Goal: Task Accomplishment & Management: Complete application form

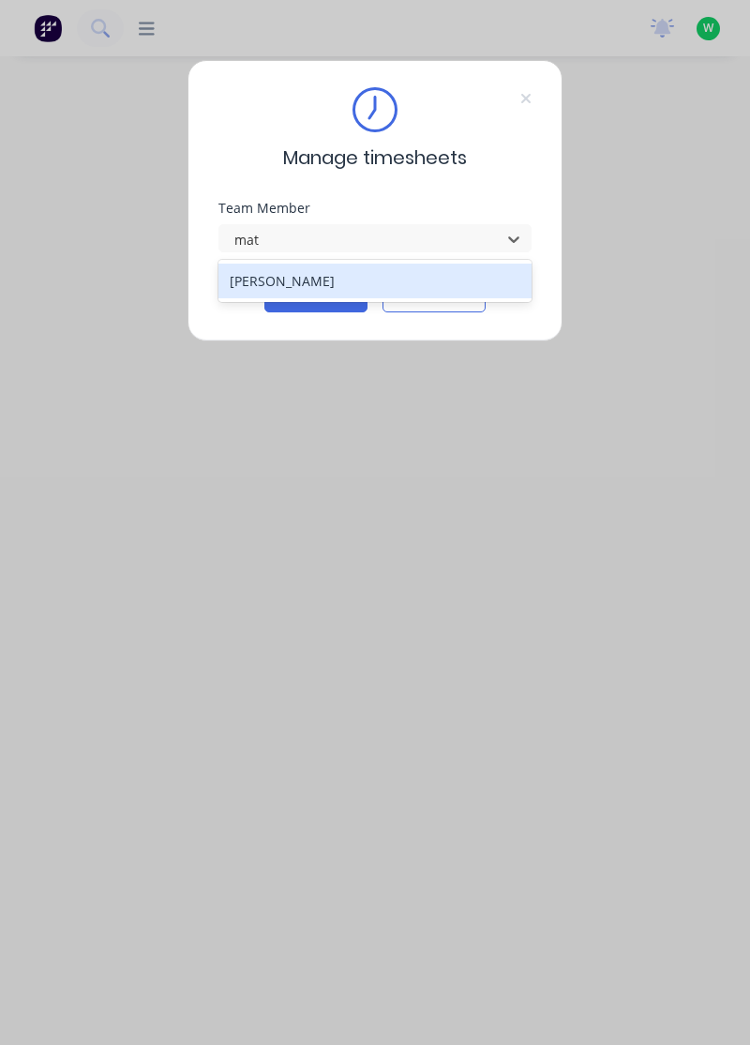
click at [348, 294] on div "[PERSON_NAME]" at bounding box center [375, 281] width 314 height 35
type input "mat"
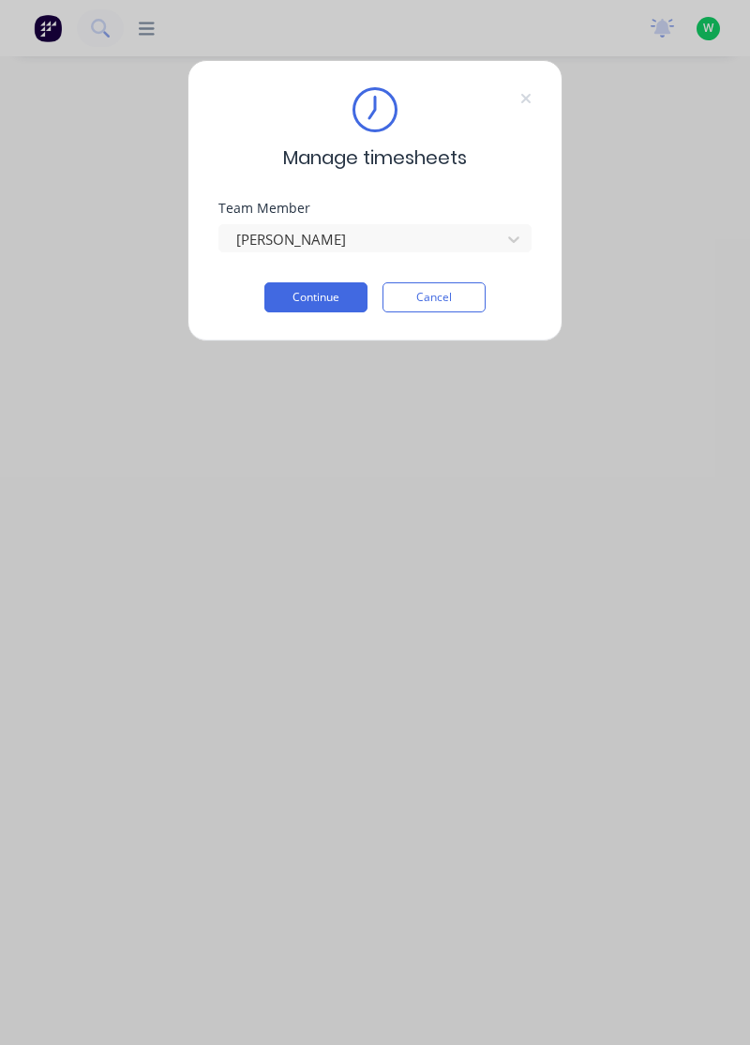
click at [325, 294] on button "Continue" at bounding box center [315, 297] width 103 height 30
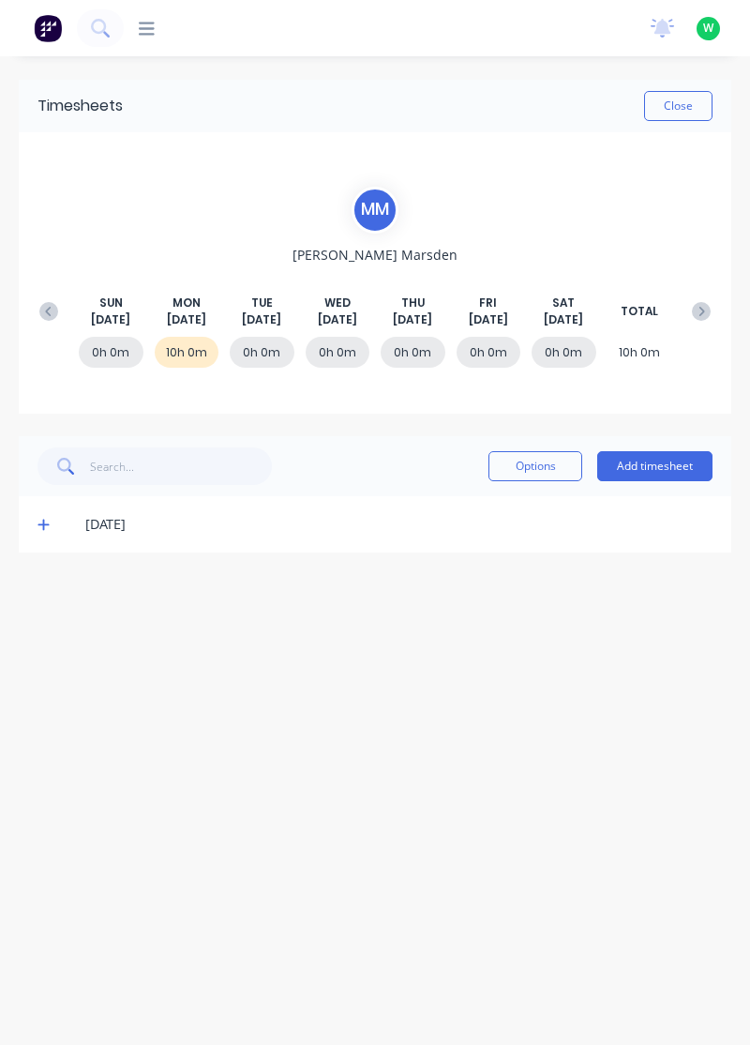
click at [661, 463] on button "Add timesheet" at bounding box center [654, 466] width 115 height 30
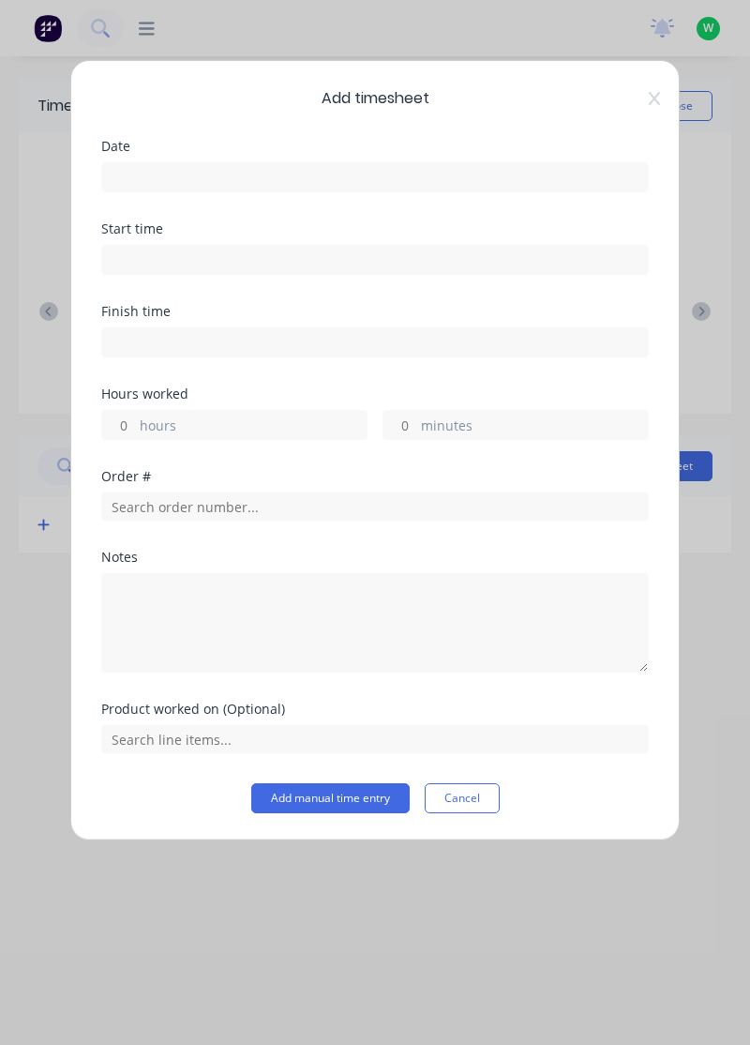
click at [518, 171] on input at bounding box center [375, 177] width 546 height 28
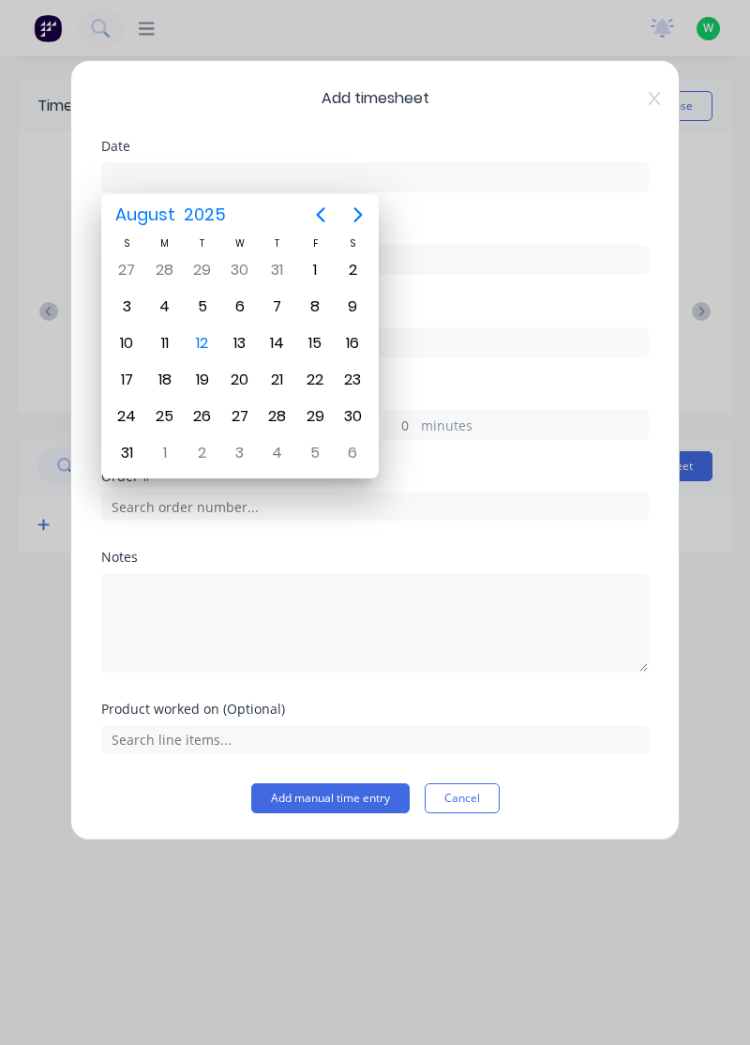
click at [214, 356] on div "12" at bounding box center [203, 343] width 38 height 36
type input "12/08/2025"
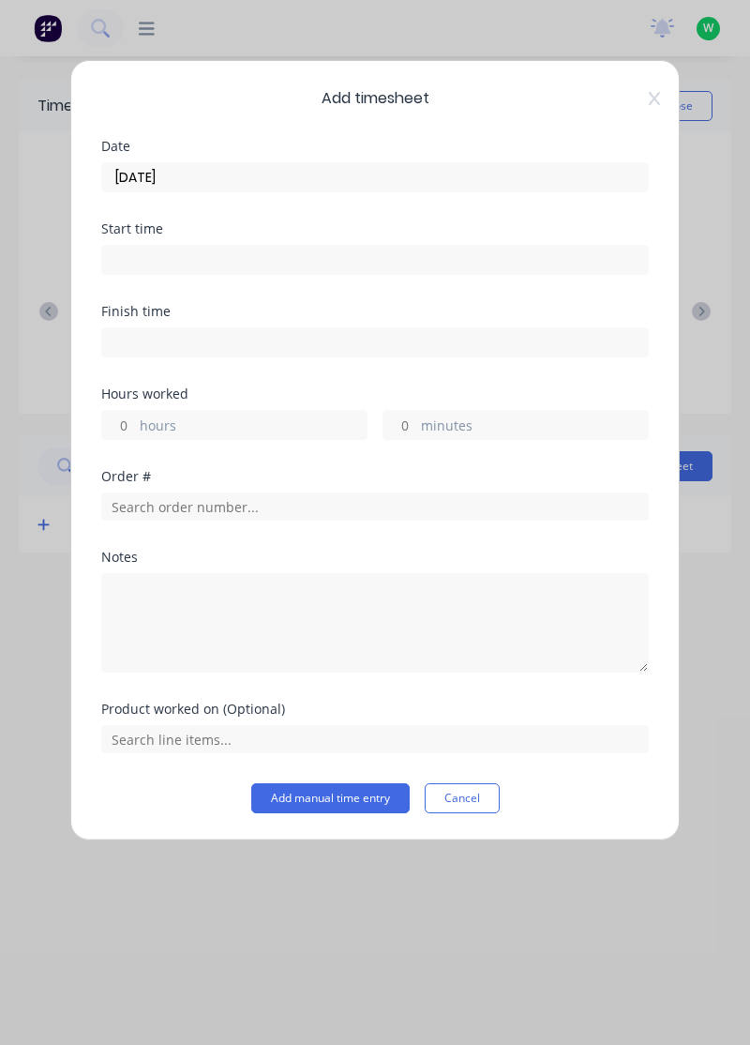
click at [219, 426] on label "hours" at bounding box center [253, 426] width 227 height 23
click at [135, 426] on input "hours" at bounding box center [118, 425] width 33 height 28
type input "10"
click at [294, 558] on div "Notes" at bounding box center [375, 556] width 548 height 13
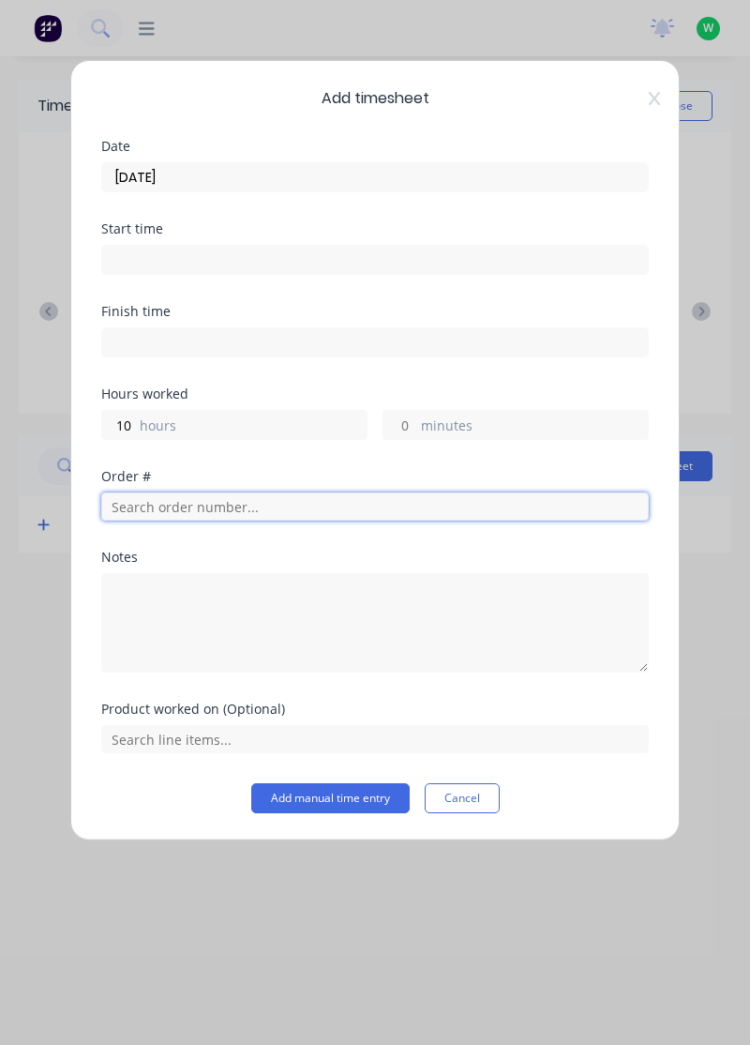
click at [311, 505] on input "text" at bounding box center [375, 506] width 548 height 28
type input "18751"
click at [231, 565] on span "R& D Mining" at bounding box center [375, 573] width 518 height 17
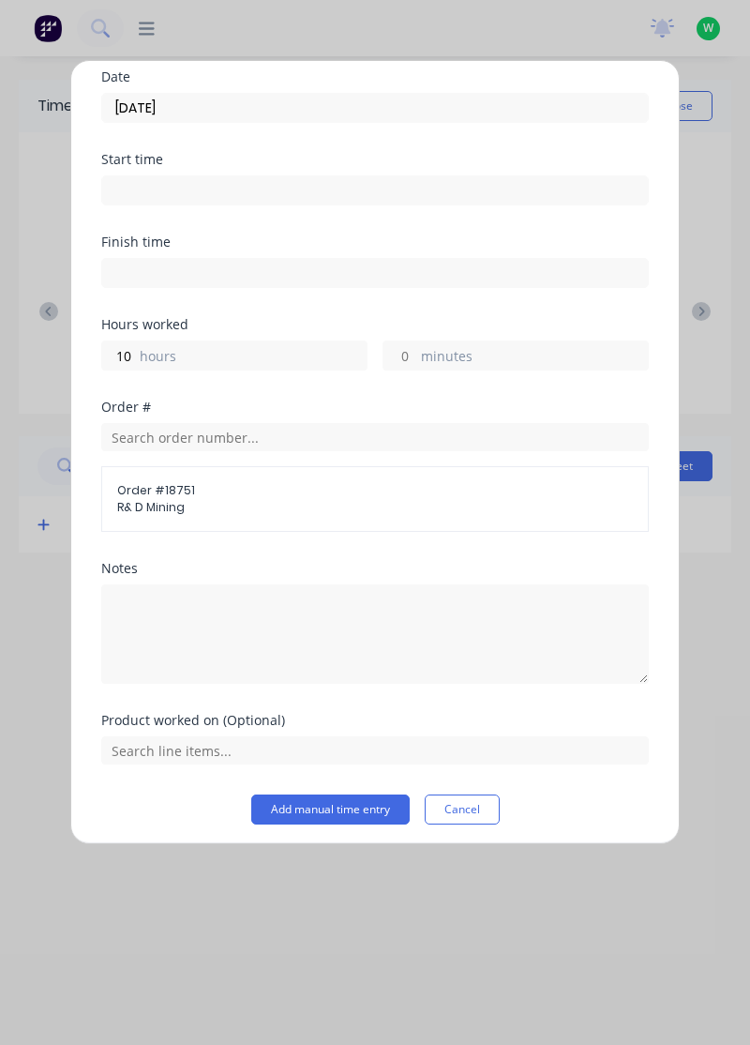
scroll to position [68, 0]
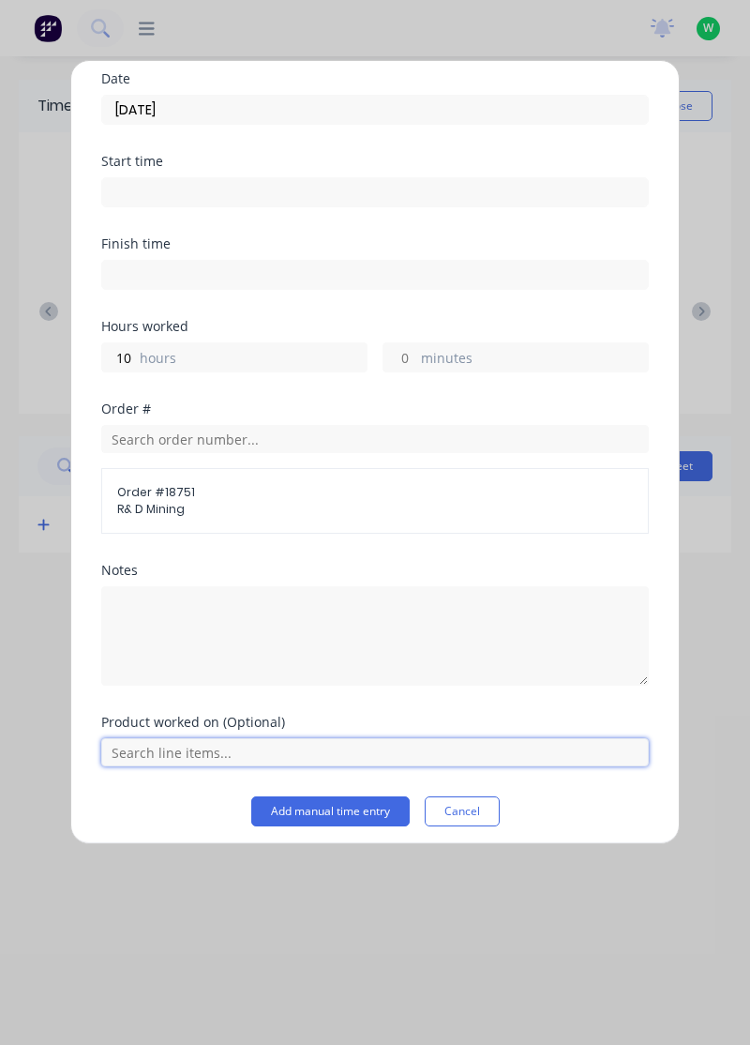
click at [222, 756] on input "text" at bounding box center [375, 752] width 548 height 28
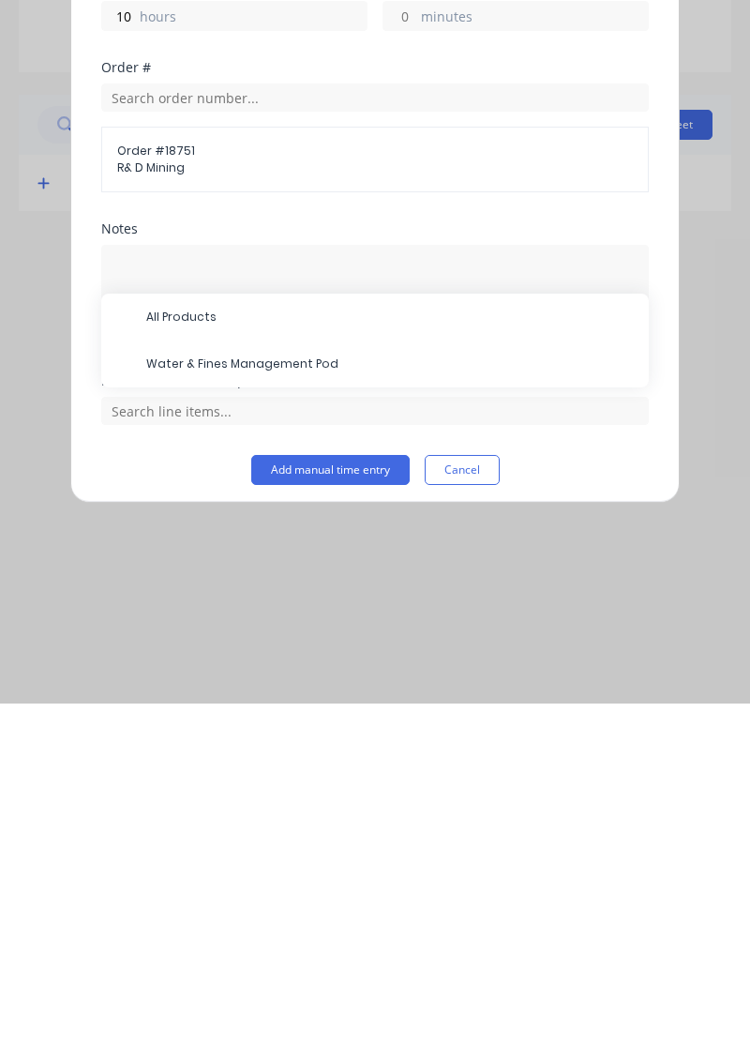
click at [308, 701] on span "Water & Fines Management Pod" at bounding box center [390, 705] width 488 height 17
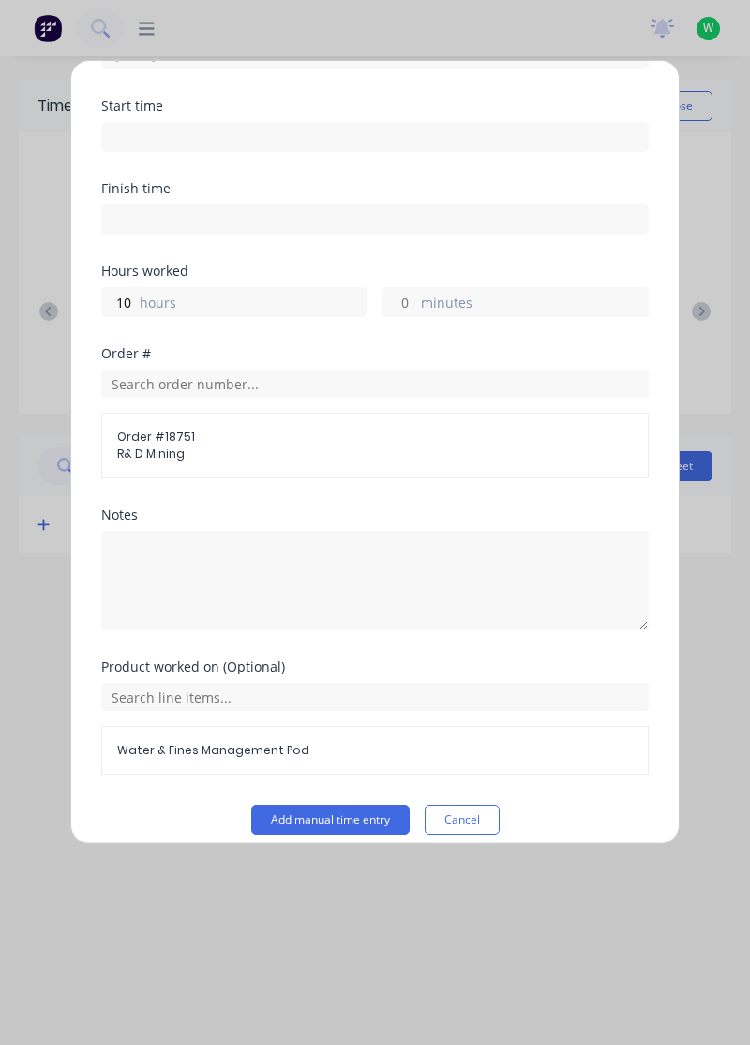
scroll to position [136, 0]
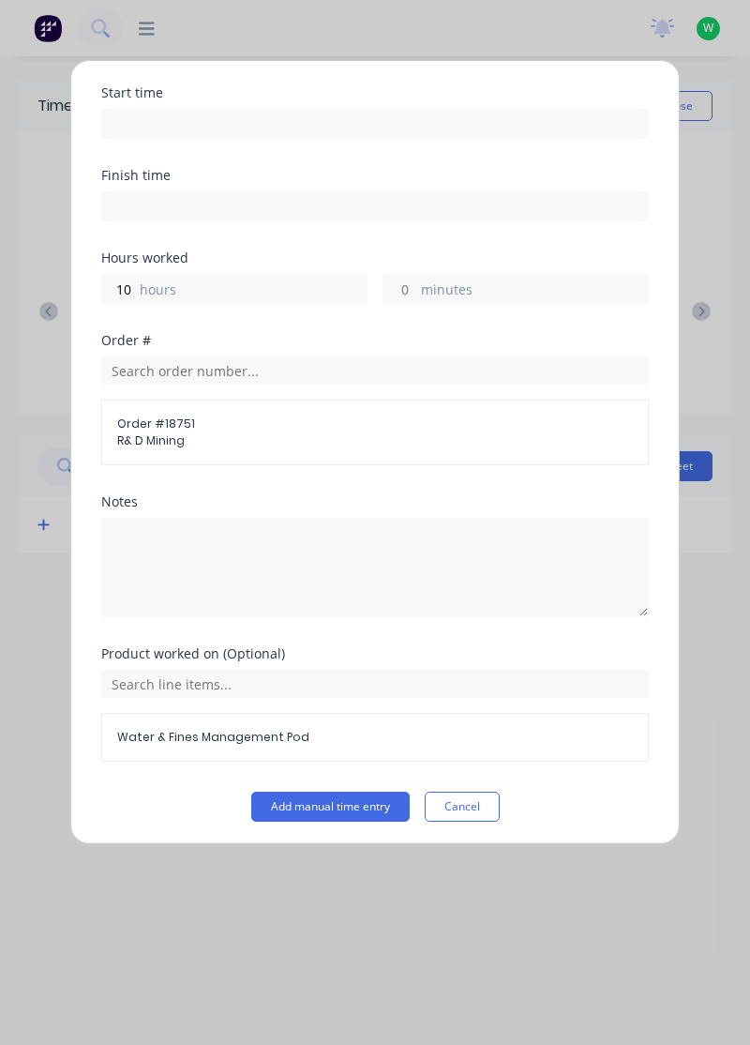
click at [323, 805] on button "Add manual time entry" at bounding box center [330, 806] width 158 height 30
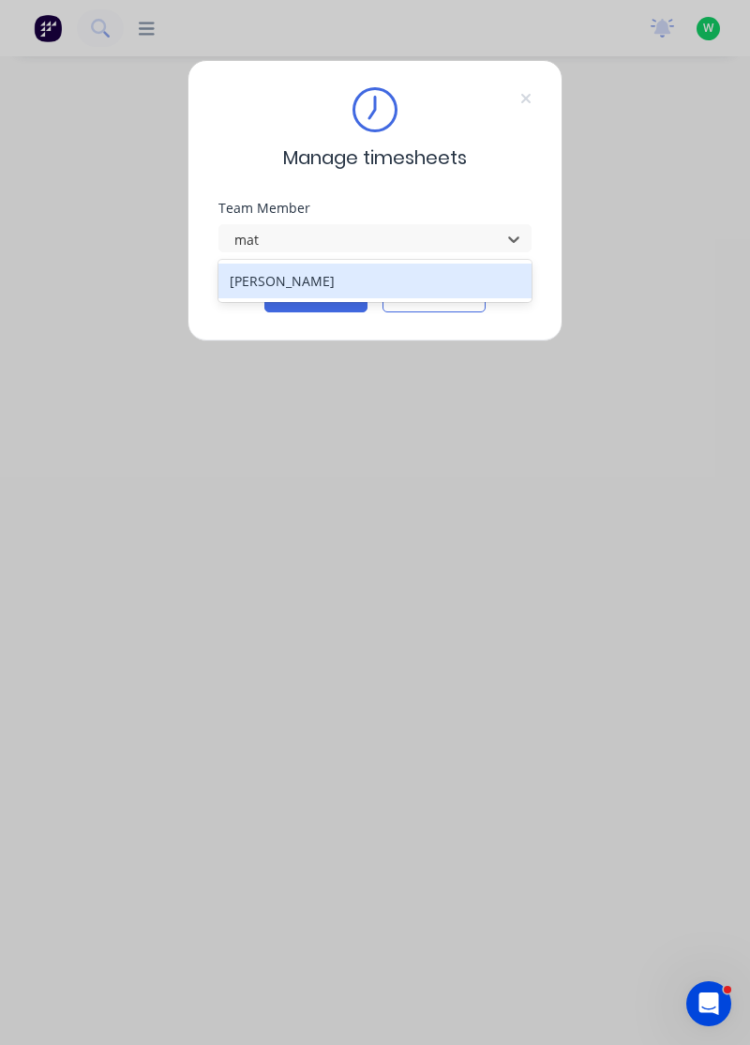
click at [407, 266] on div "[PERSON_NAME]" at bounding box center [375, 281] width 314 height 35
type input "mat"
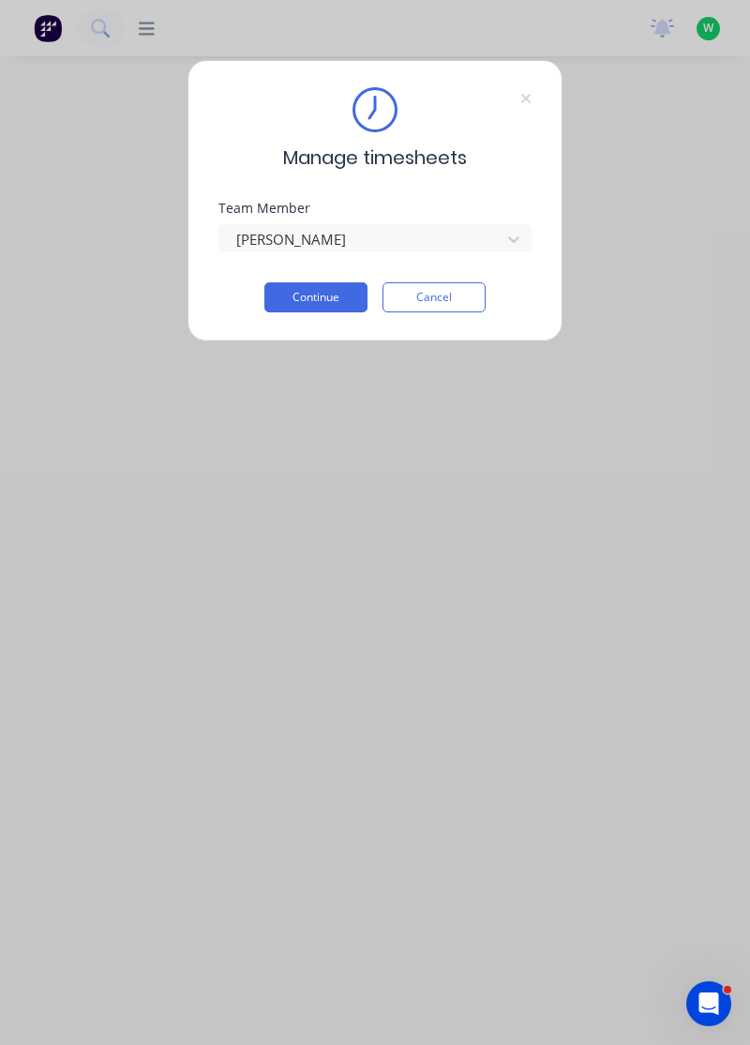
click at [331, 295] on button "Continue" at bounding box center [315, 297] width 103 height 30
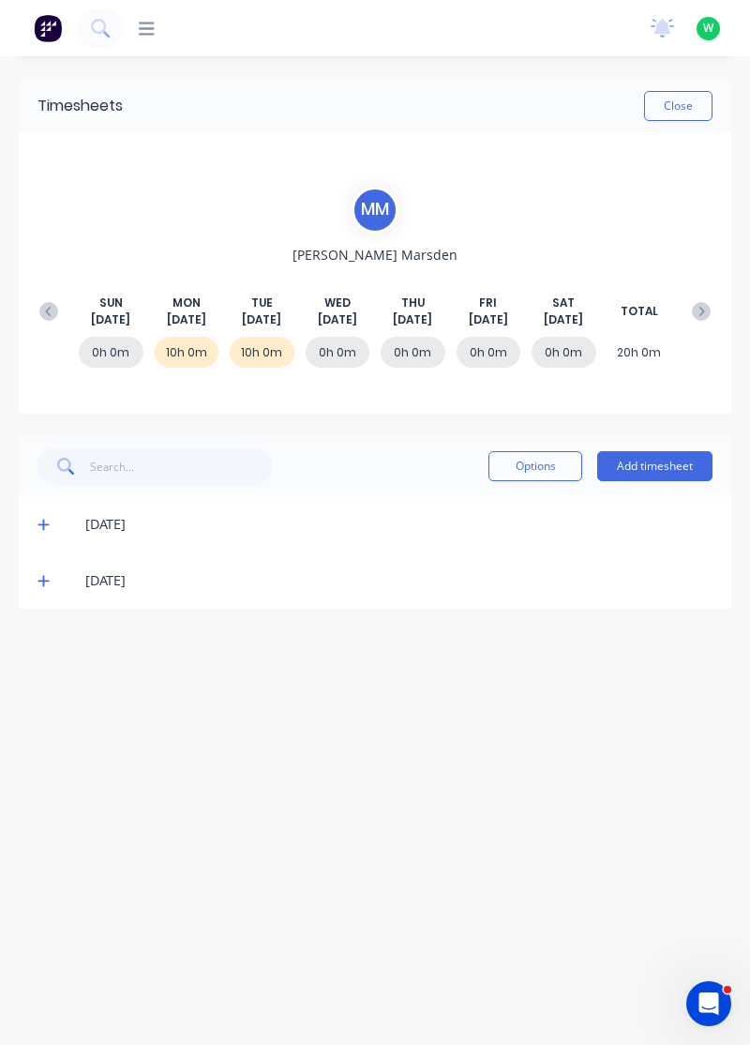
click at [54, 587] on span at bounding box center [47, 580] width 18 height 19
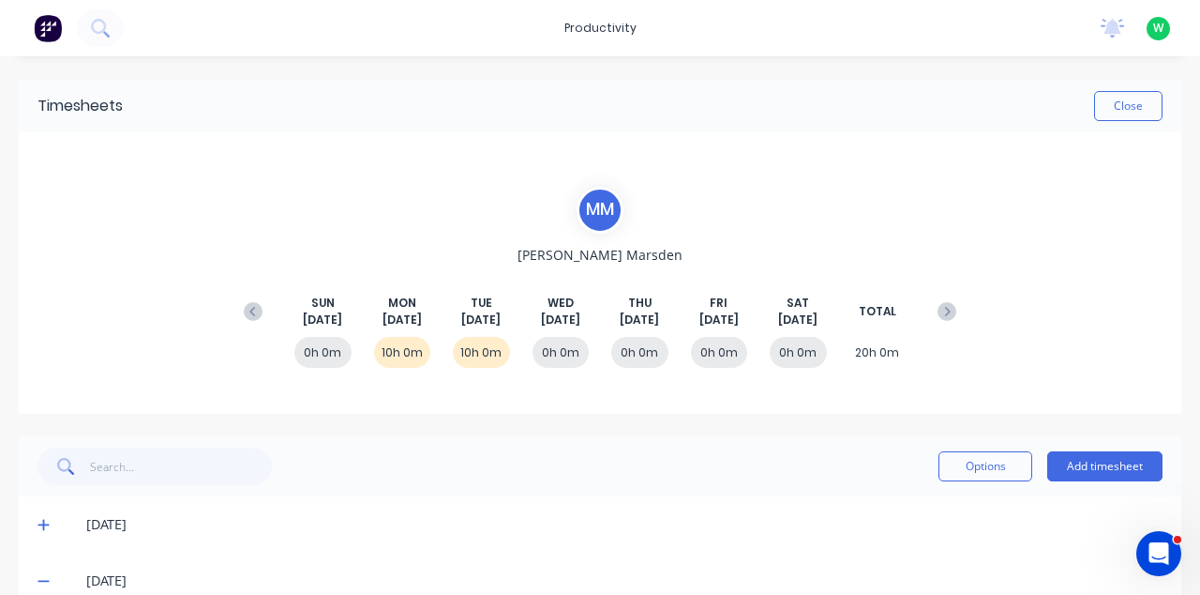
click at [603, 26] on div "productivity" at bounding box center [600, 28] width 91 height 28
click at [671, 90] on link "Workflow" at bounding box center [682, 89] width 249 height 38
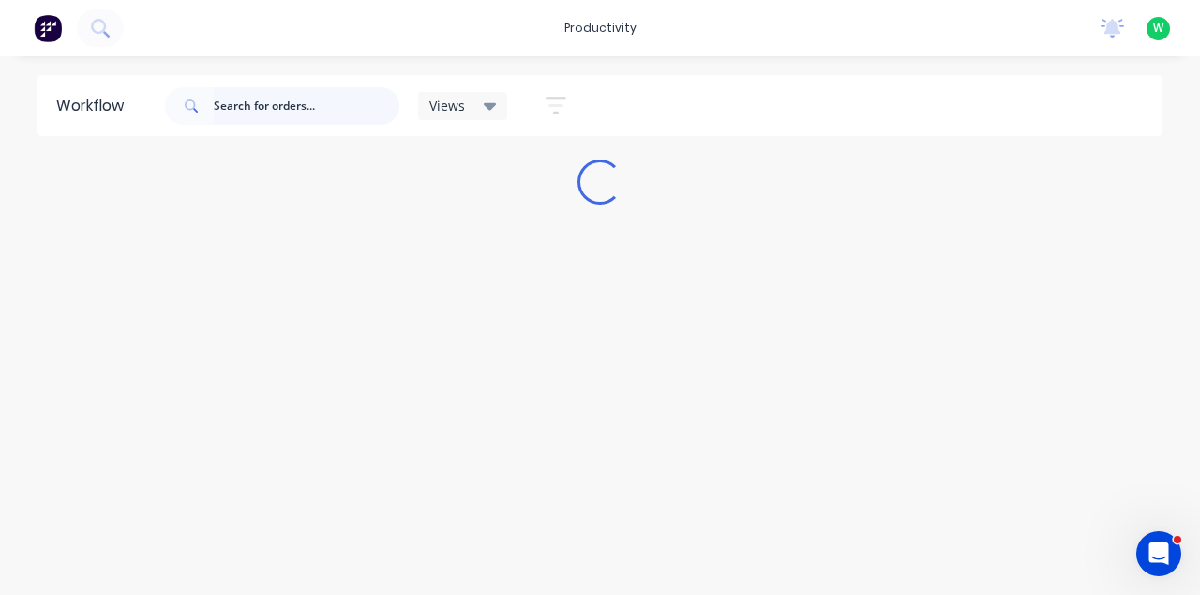
click at [311, 104] on input "text" at bounding box center [307, 106] width 186 height 38
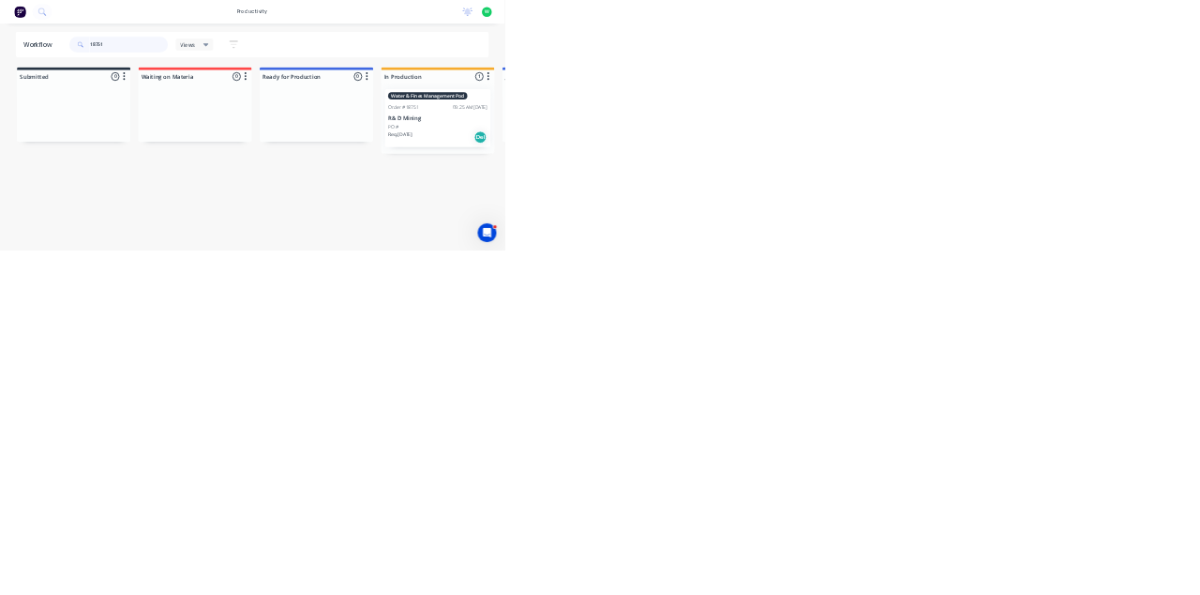
type input "18751"
click at [749, 252] on div "Order #18751 09:25 AM 12/06/25" at bounding box center [1042, 254] width 236 height 17
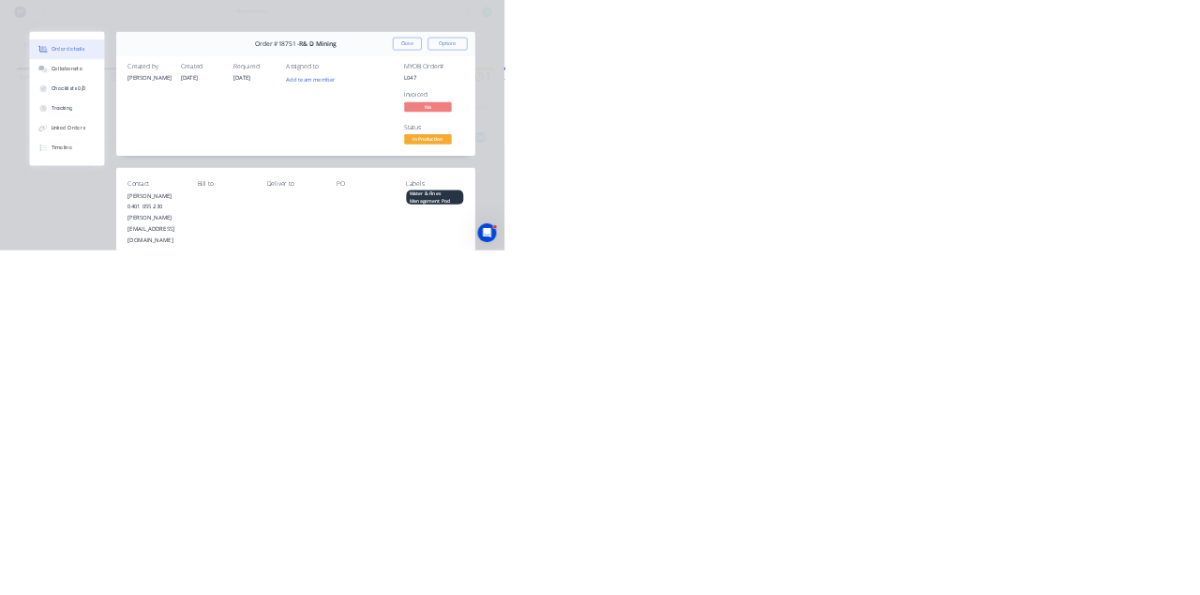
click at [173, 255] on div "Tracking" at bounding box center [148, 257] width 52 height 17
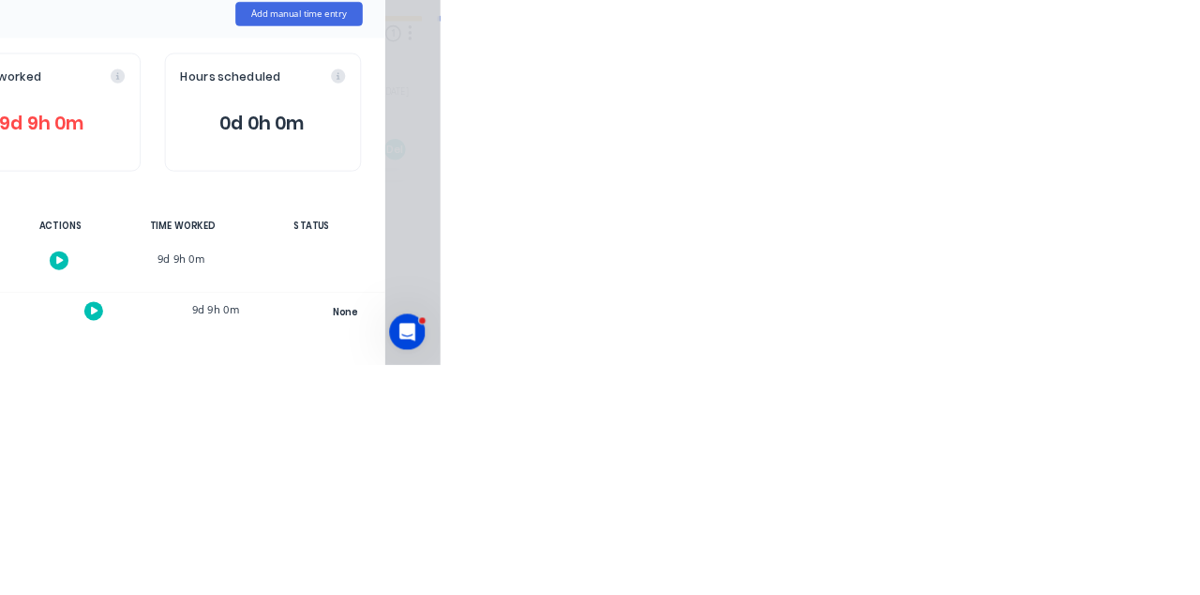
click at [172, 355] on div "Timeline" at bounding box center [147, 351] width 50 height 17
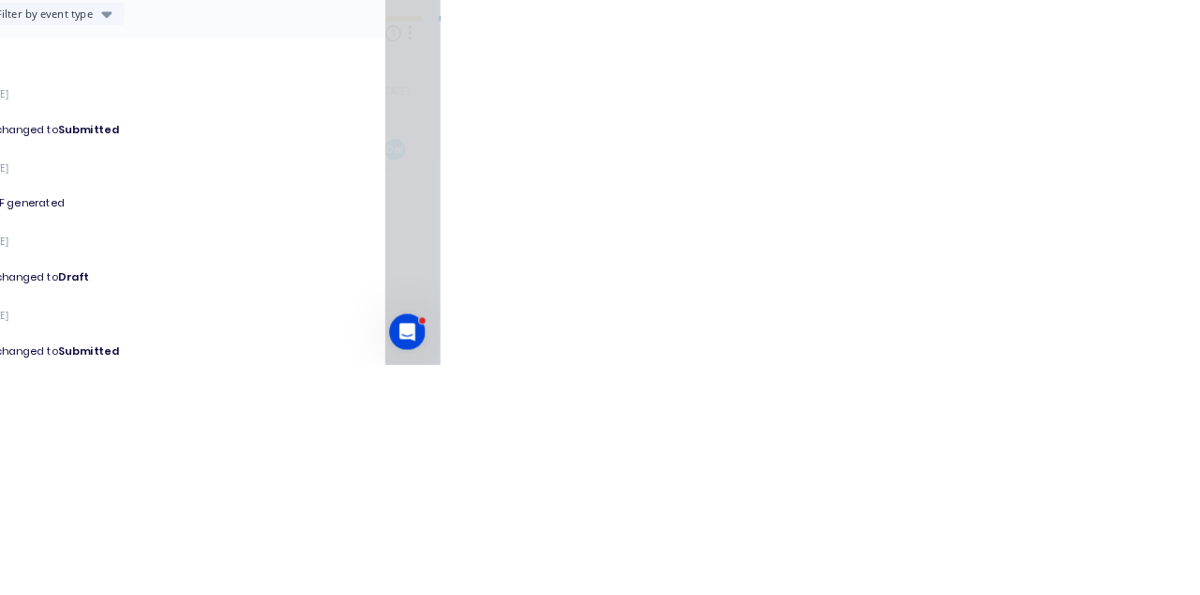
click at [249, 287] on button "Linked Orders" at bounding box center [159, 304] width 178 height 47
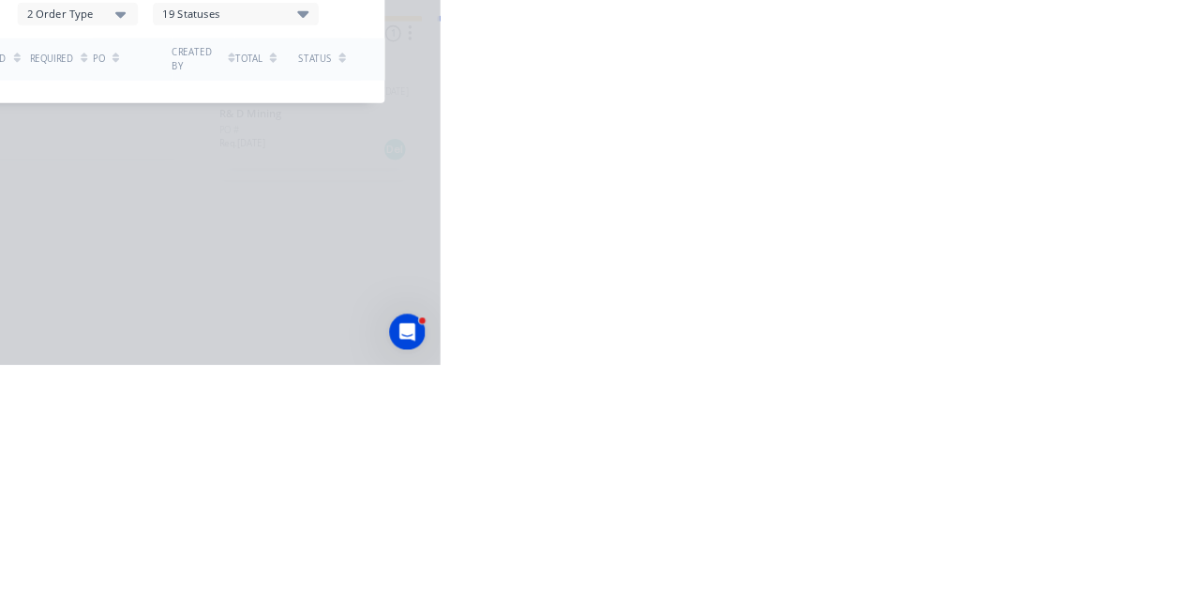
click at [173, 251] on div "Tracking" at bounding box center [148, 257] width 52 height 17
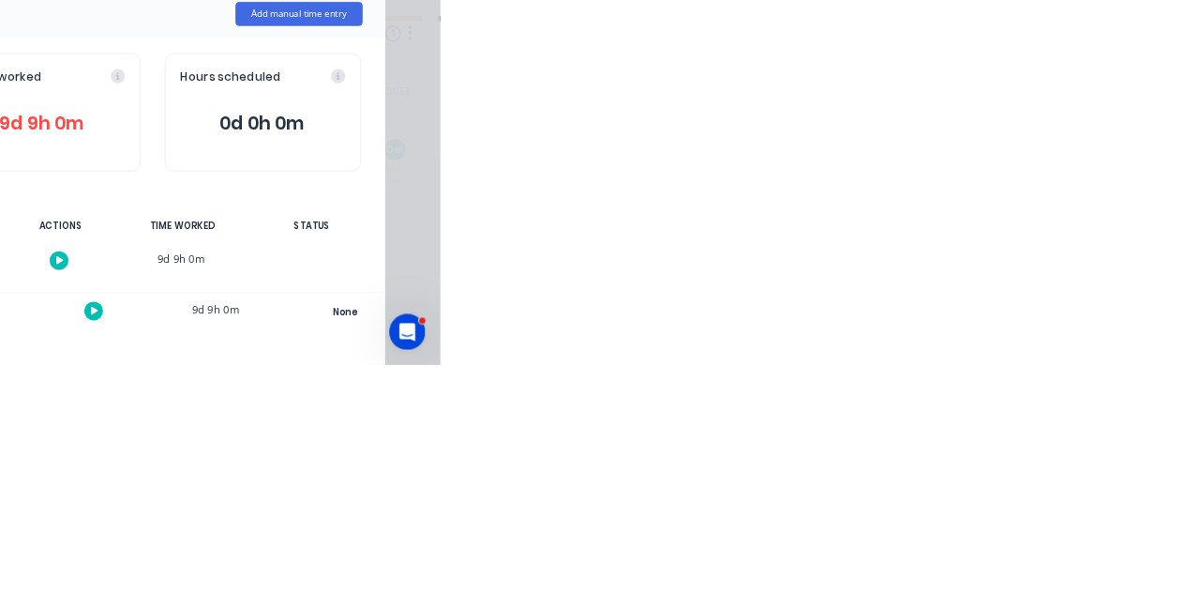
click at [204, 207] on div "Checklists 0/0" at bounding box center [163, 211] width 83 height 17
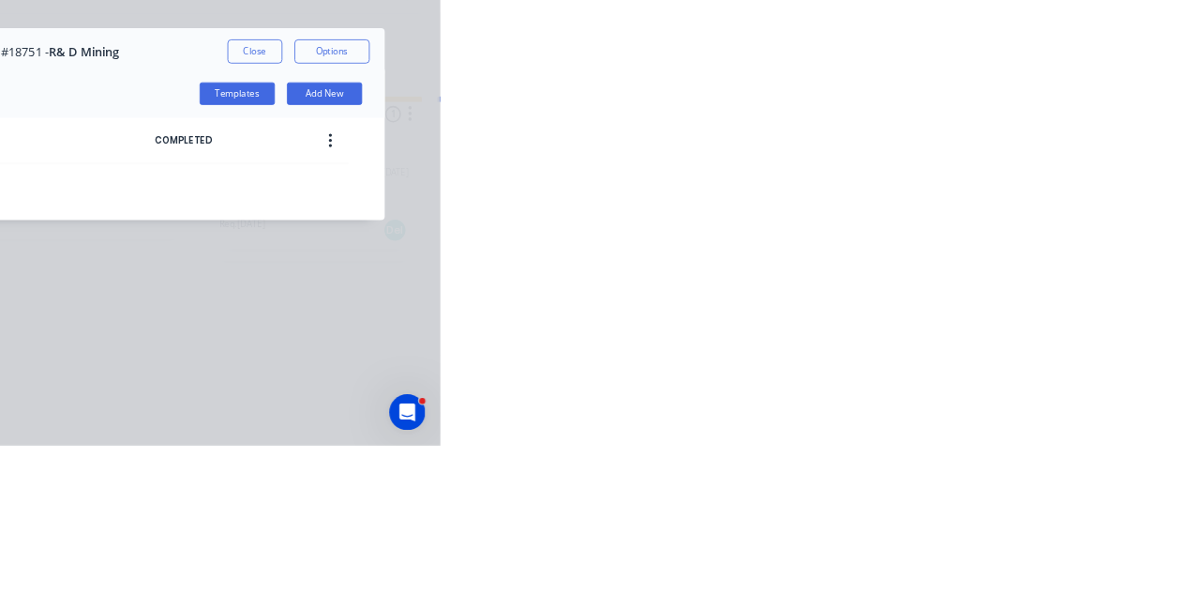
click at [202, 116] on div "Order details" at bounding box center [162, 117] width 80 height 17
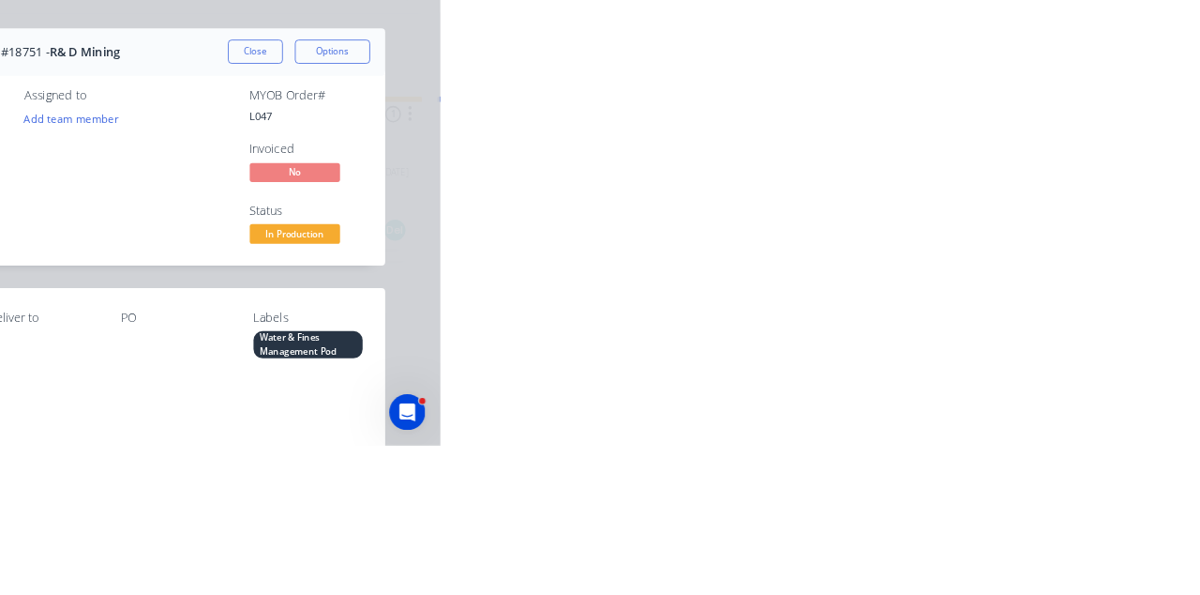
click at [249, 194] on button "Checklists 0/0" at bounding box center [159, 211] width 178 height 47
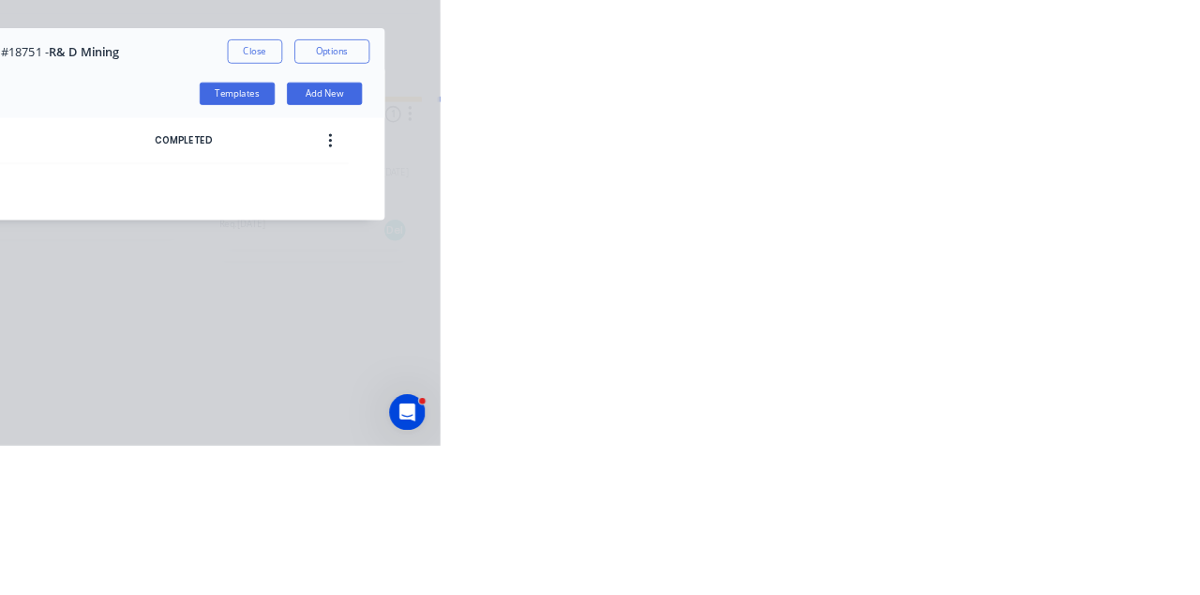
click at [196, 165] on div "Collaborate" at bounding box center [159, 164] width 74 height 17
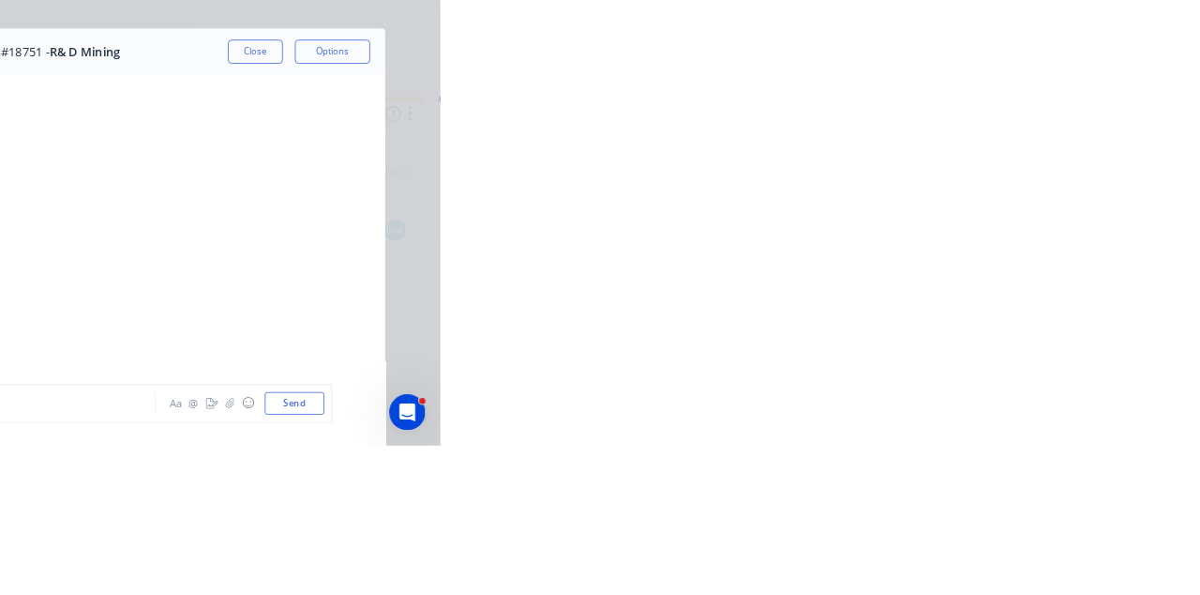
click at [204, 212] on div "Checklists 0/0" at bounding box center [163, 211] width 83 height 17
type textarea "x"
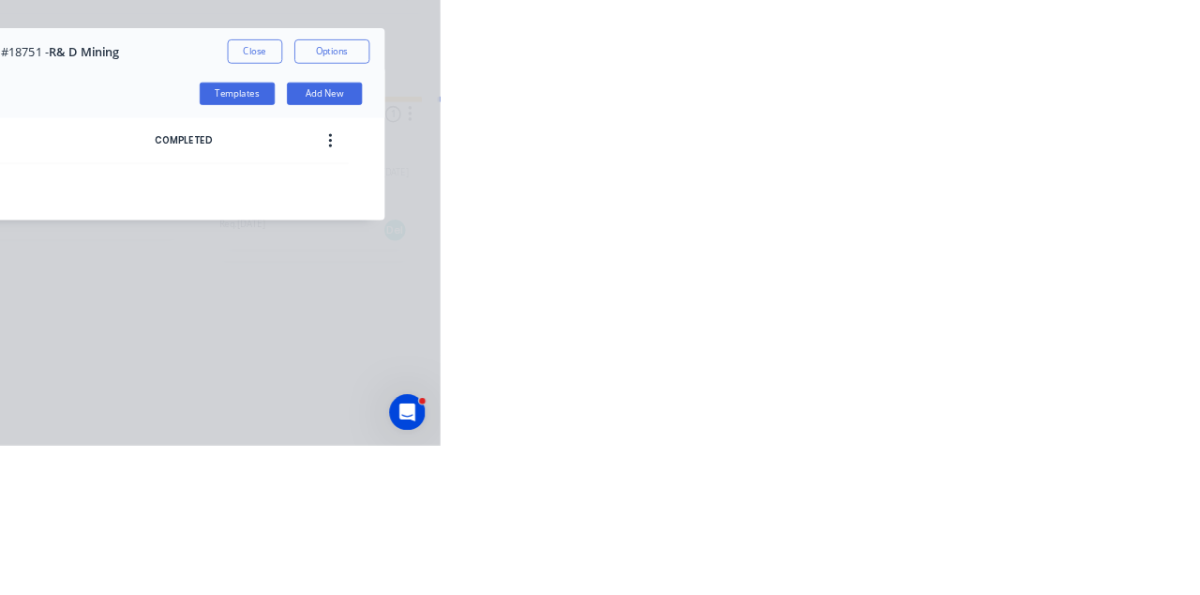
click at [249, 268] on button "Tracking" at bounding box center [159, 257] width 178 height 47
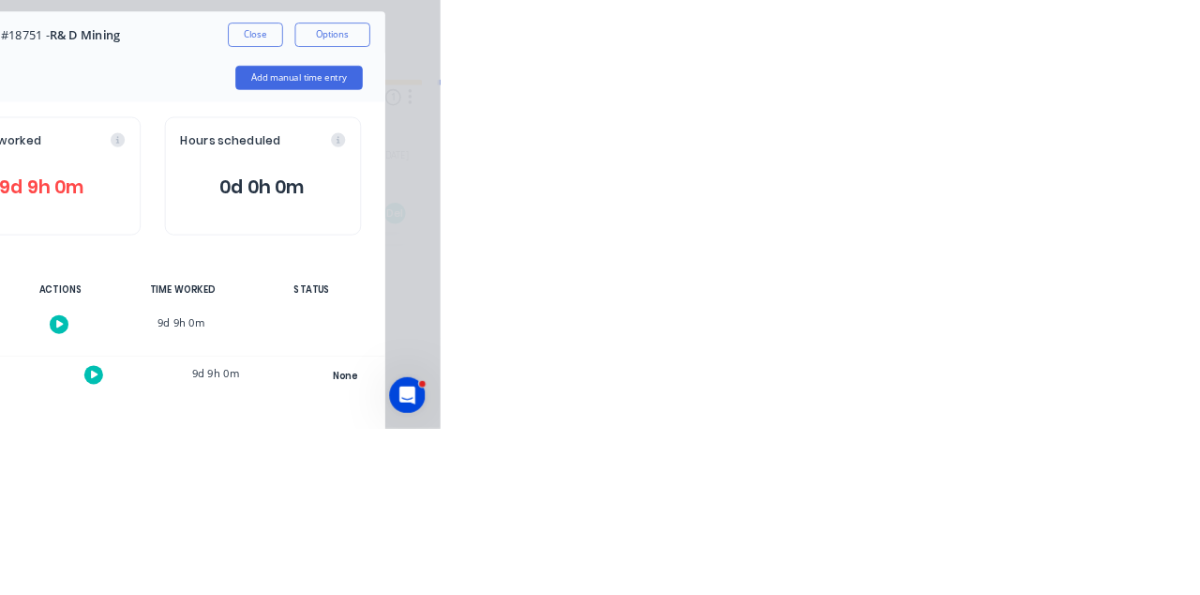
click at [203, 306] on div "Linked Orders" at bounding box center [162, 304] width 81 height 17
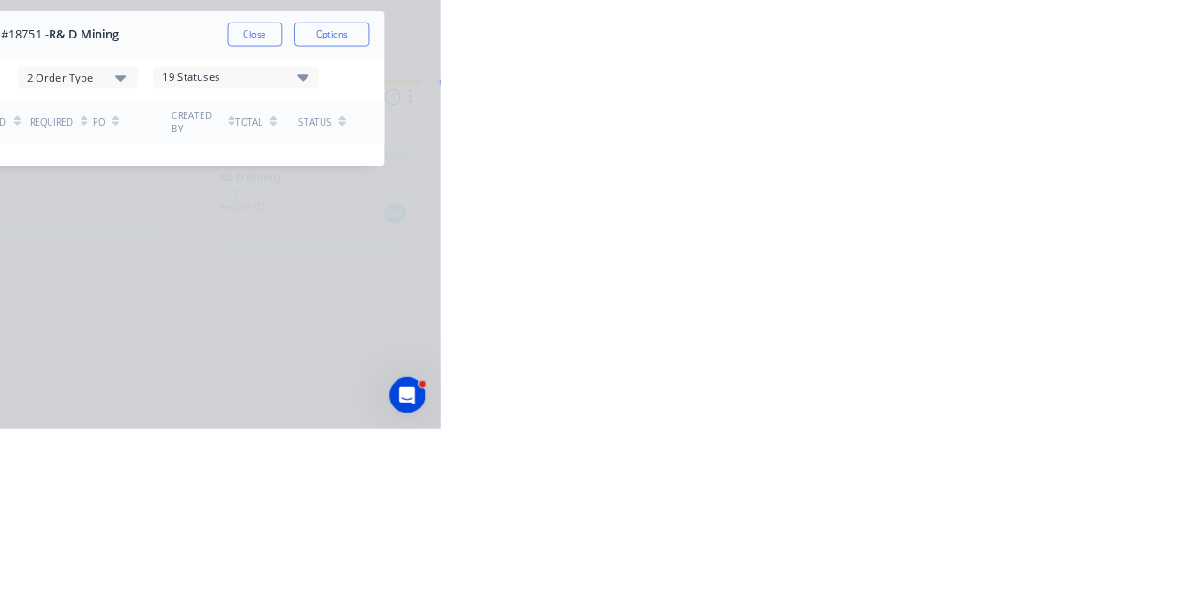
click at [172, 353] on div "Timeline" at bounding box center [147, 351] width 50 height 17
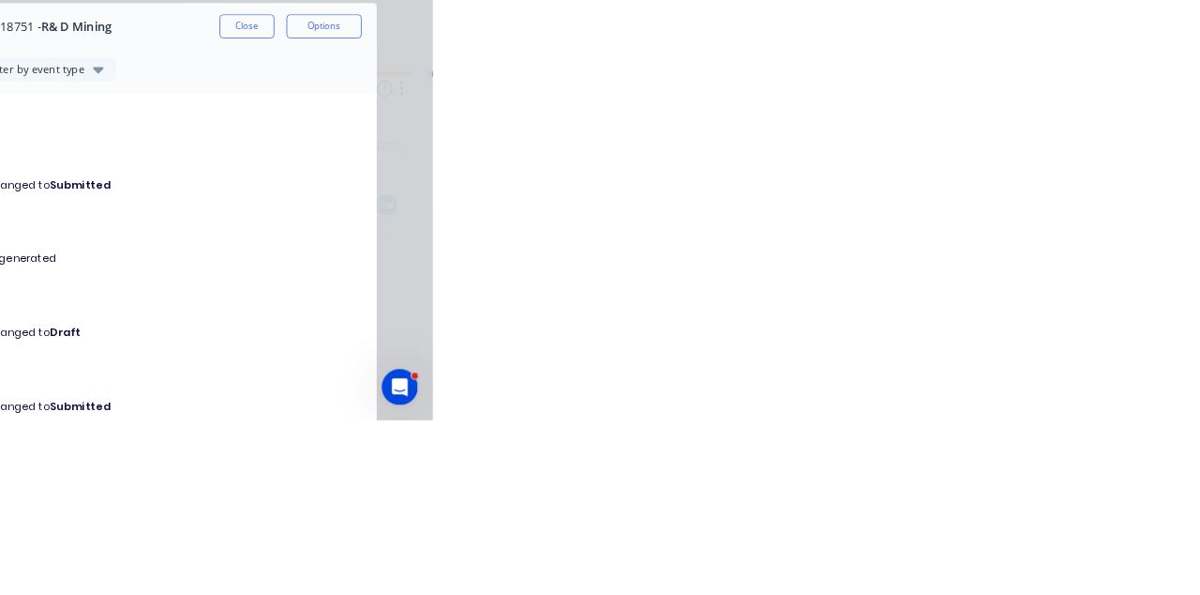
click at [249, 266] on button "Tracking" at bounding box center [159, 257] width 178 height 47
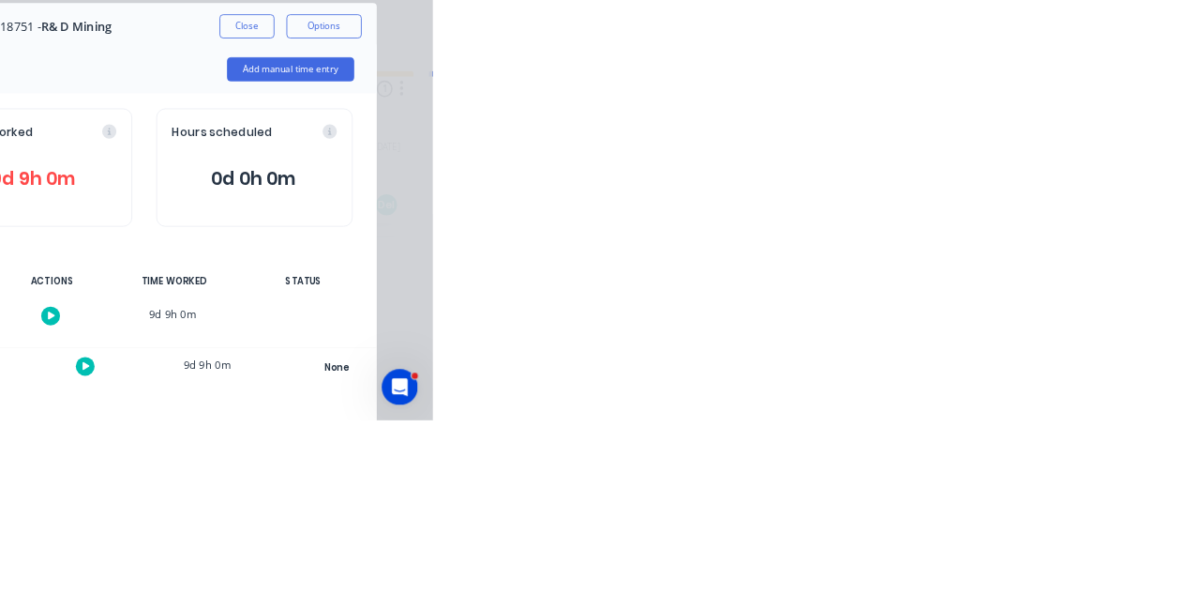
click at [749, 286] on span "9d 9h 0m" at bounding box center [703, 295] width 205 height 34
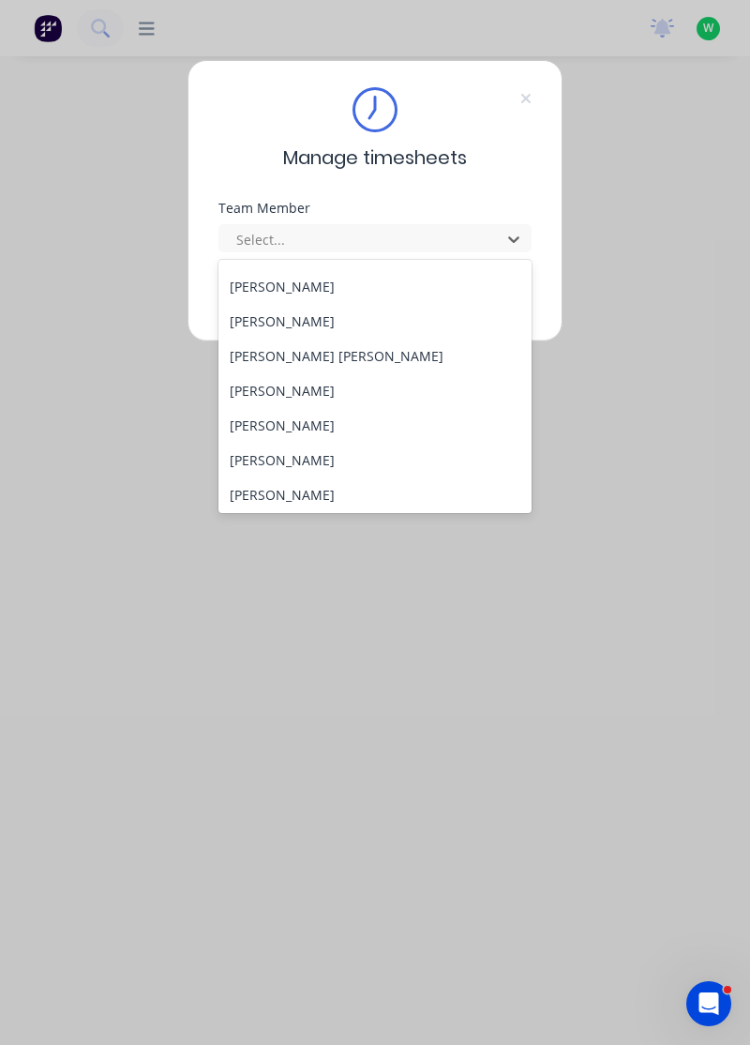
scroll to position [620, 0]
click at [271, 428] on div "[PERSON_NAME]" at bounding box center [375, 424] width 314 height 35
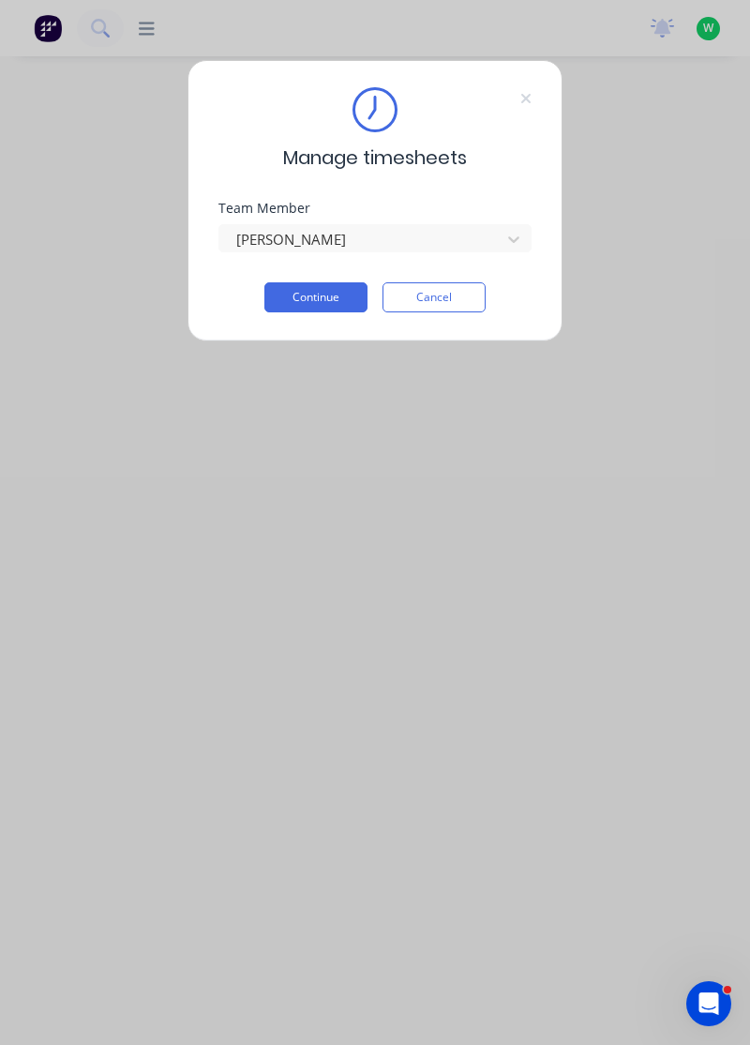
click at [323, 292] on button "Continue" at bounding box center [315, 297] width 103 height 30
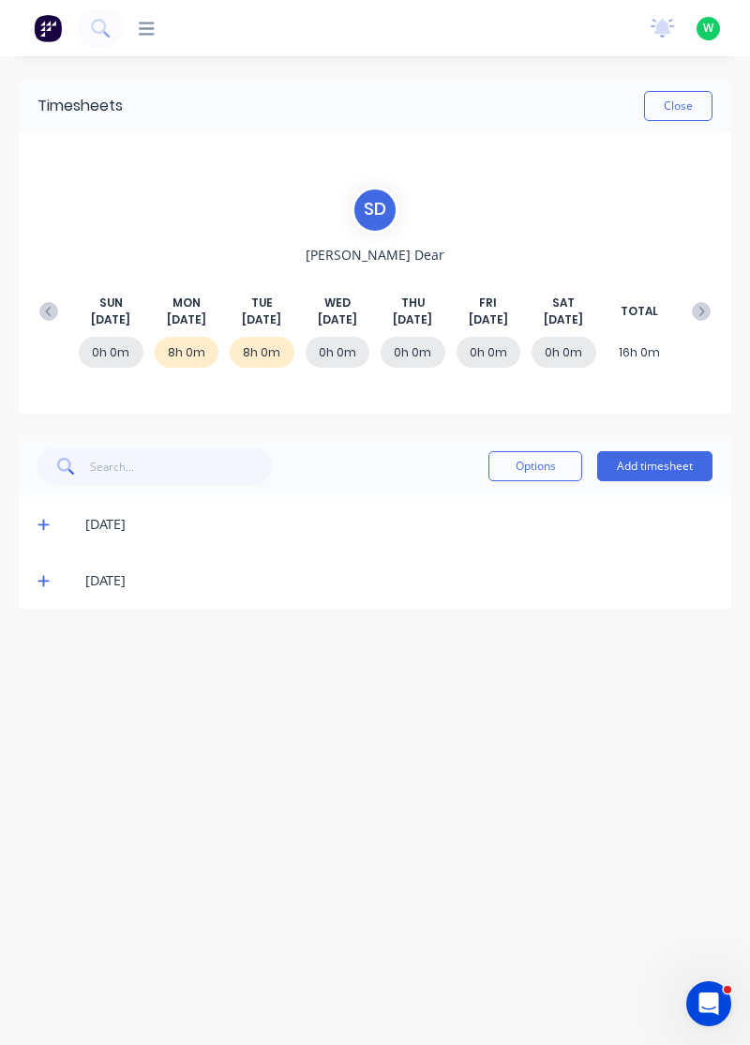
click at [39, 583] on icon at bounding box center [44, 580] width 12 height 13
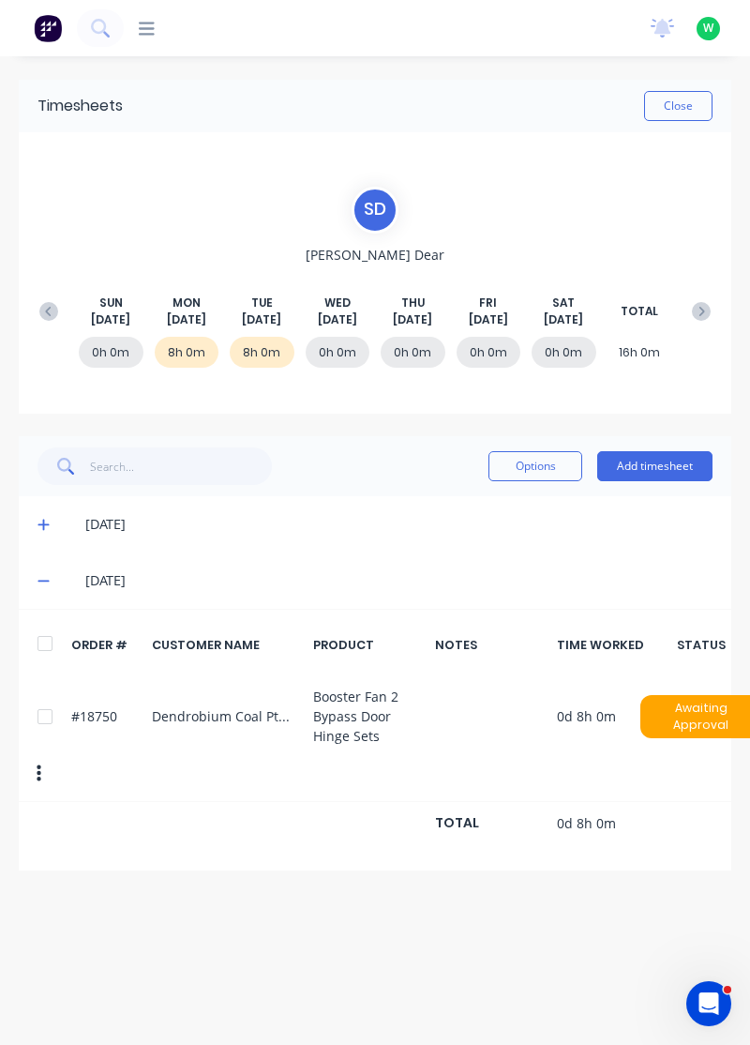
click at [674, 106] on button "Close" at bounding box center [678, 106] width 68 height 30
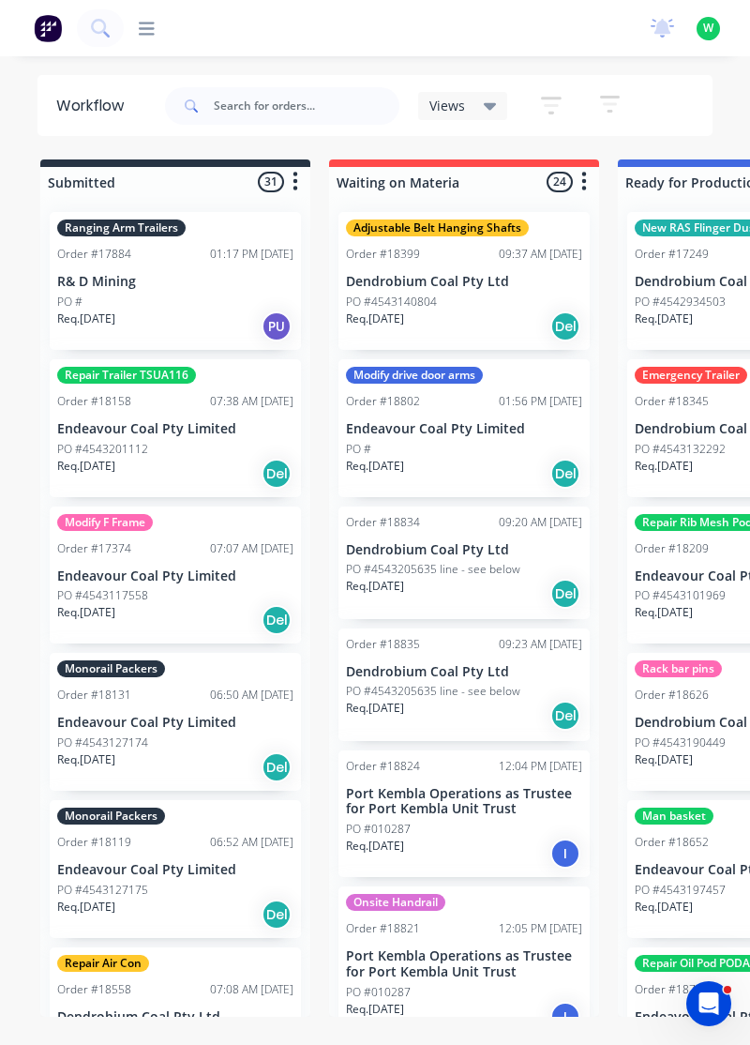
click at [154, 24] on icon at bounding box center [147, 29] width 16 height 18
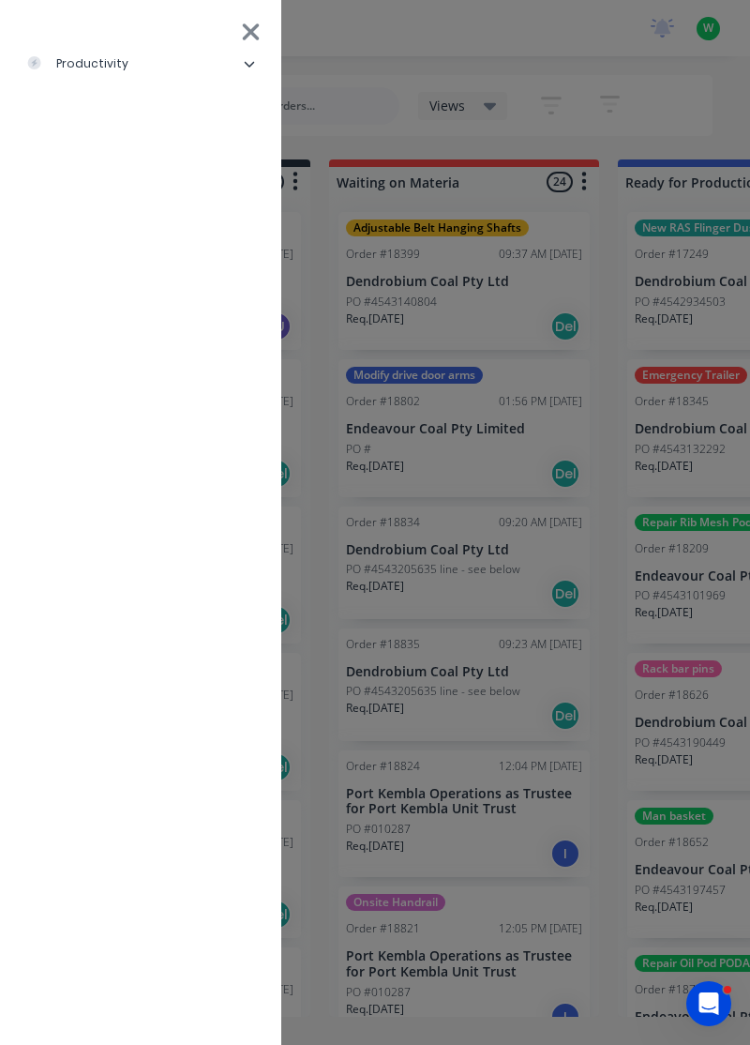
click at [124, 53] on li "productivity" at bounding box center [140, 63] width 251 height 47
click at [128, 252] on div "Timesheets" at bounding box center [91, 251] width 100 height 17
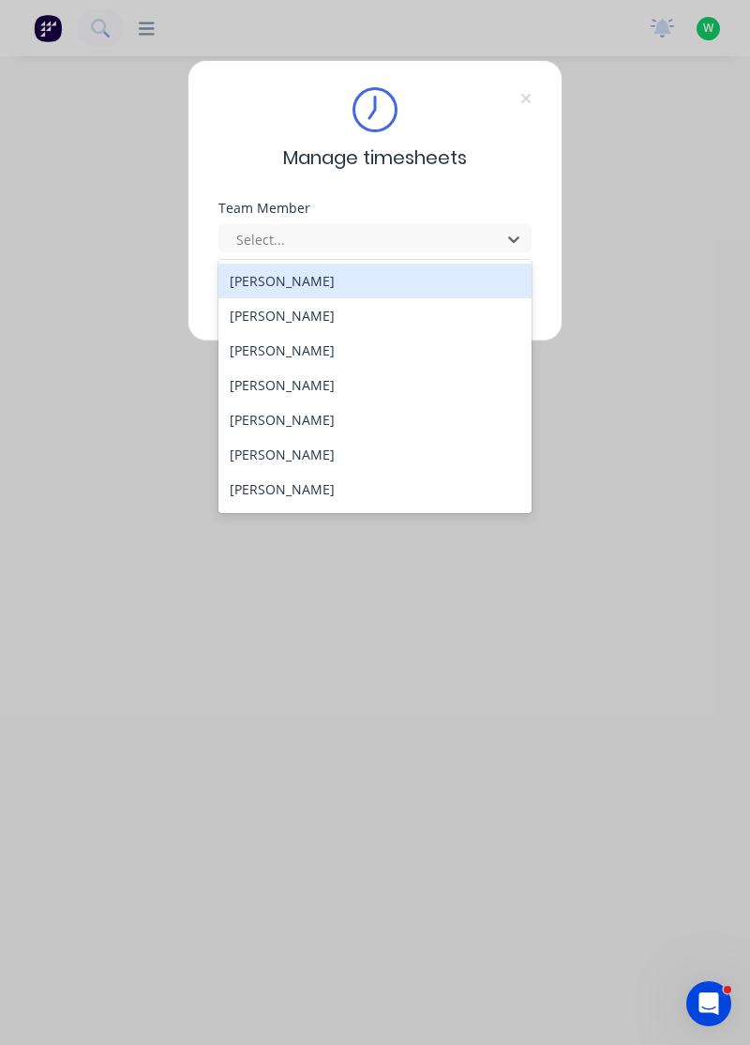
click at [336, 454] on div "[PERSON_NAME]" at bounding box center [375, 454] width 314 height 35
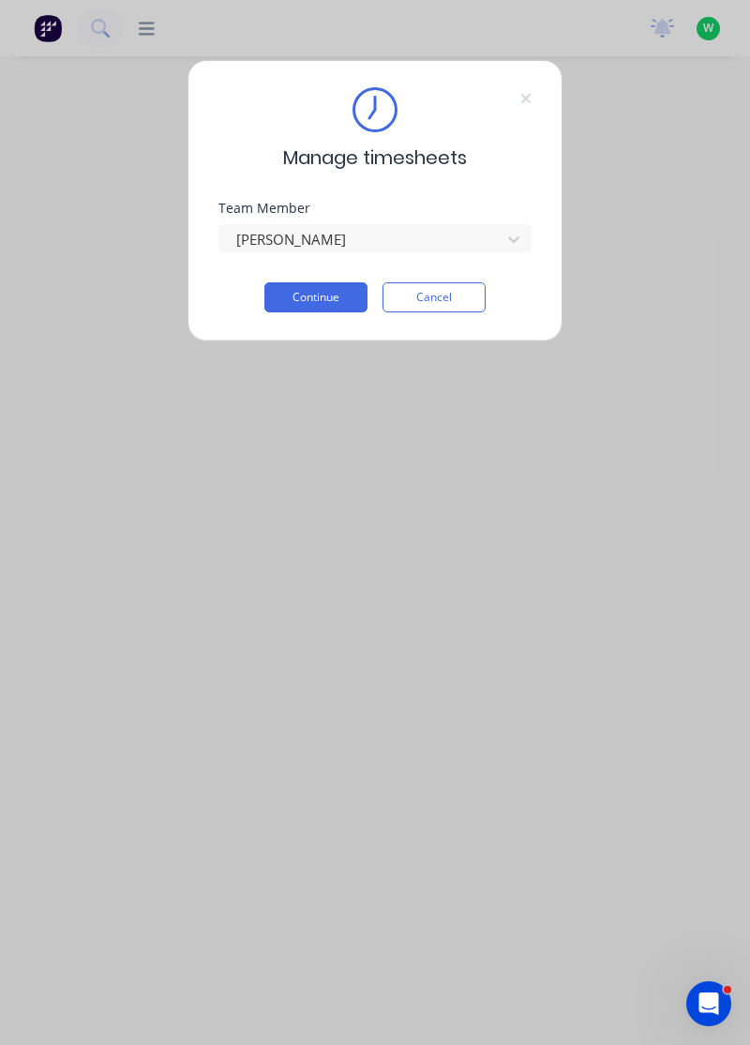
click at [335, 297] on button "Continue" at bounding box center [315, 297] width 103 height 30
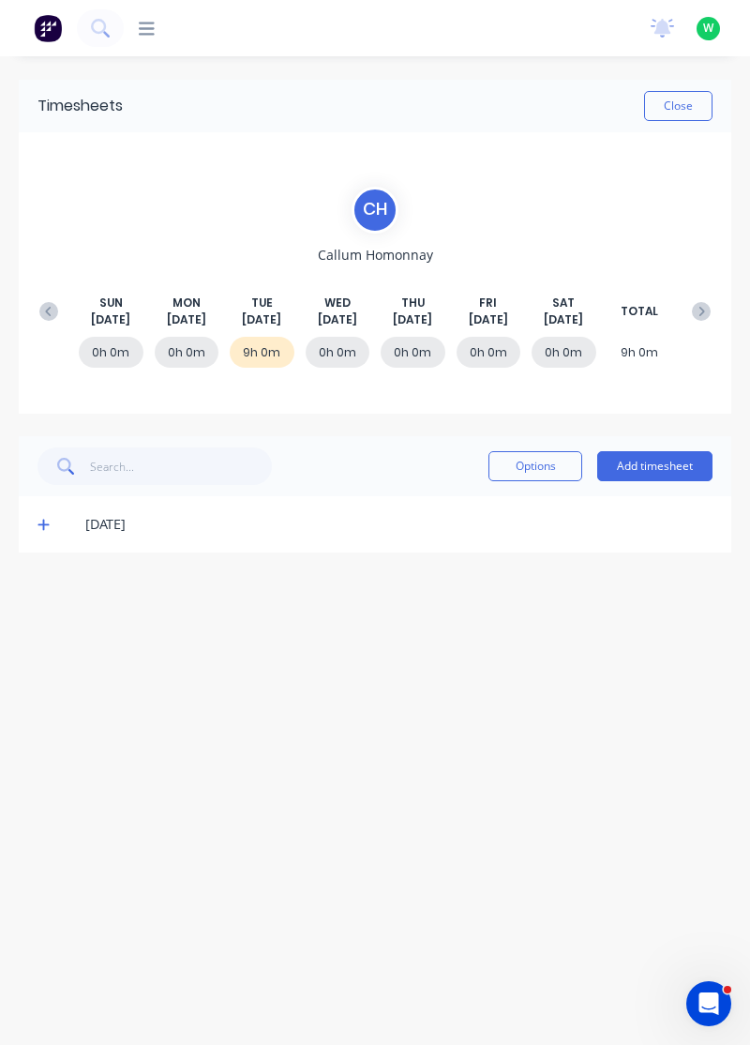
click at [48, 529] on icon at bounding box center [44, 524] width 12 height 13
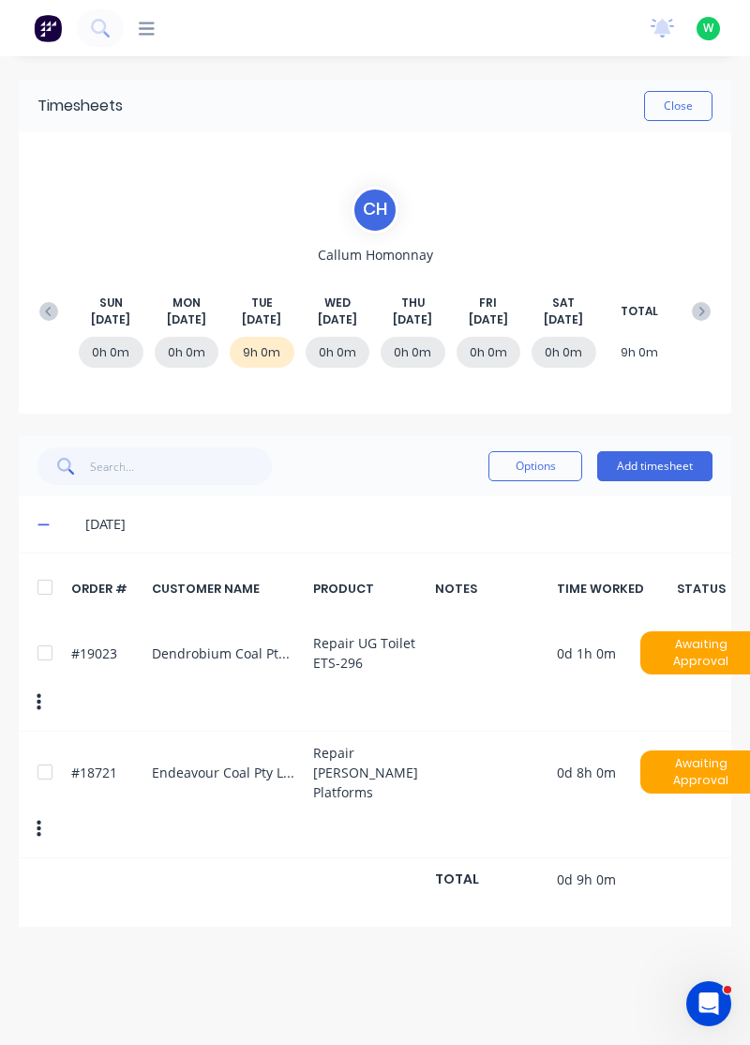
click at [687, 110] on button "Close" at bounding box center [678, 106] width 68 height 30
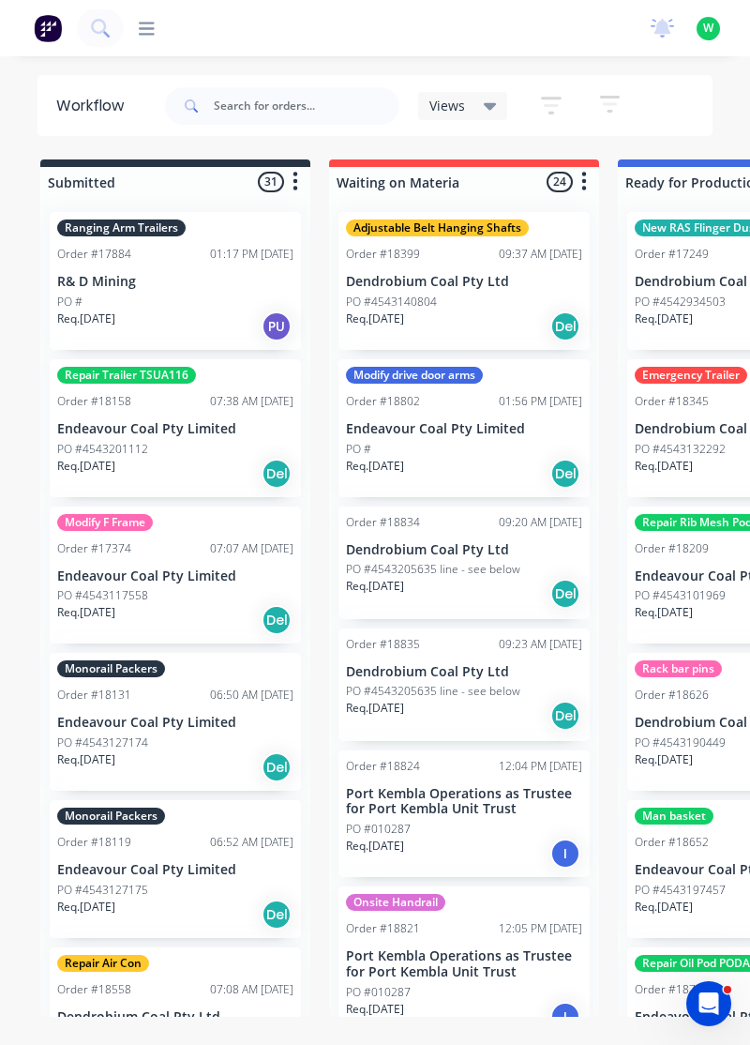
click at [150, 30] on icon at bounding box center [147, 29] width 16 height 18
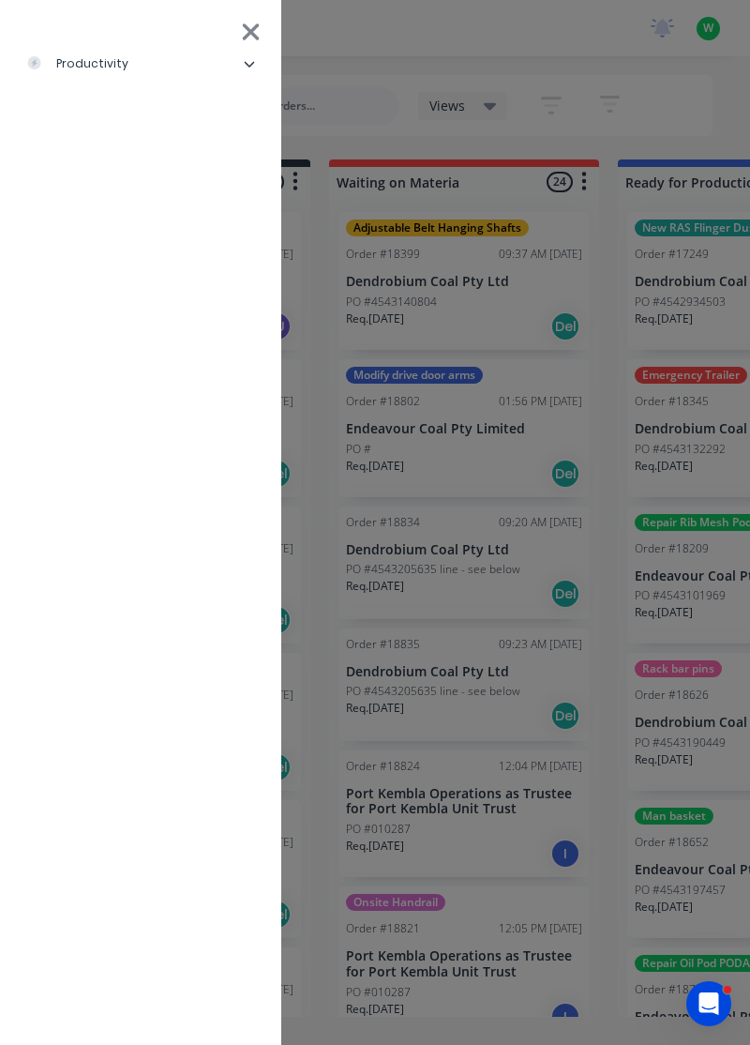
click at [109, 58] on div "productivity" at bounding box center [77, 63] width 102 height 17
click at [119, 253] on div "Timesheets" at bounding box center [91, 251] width 100 height 17
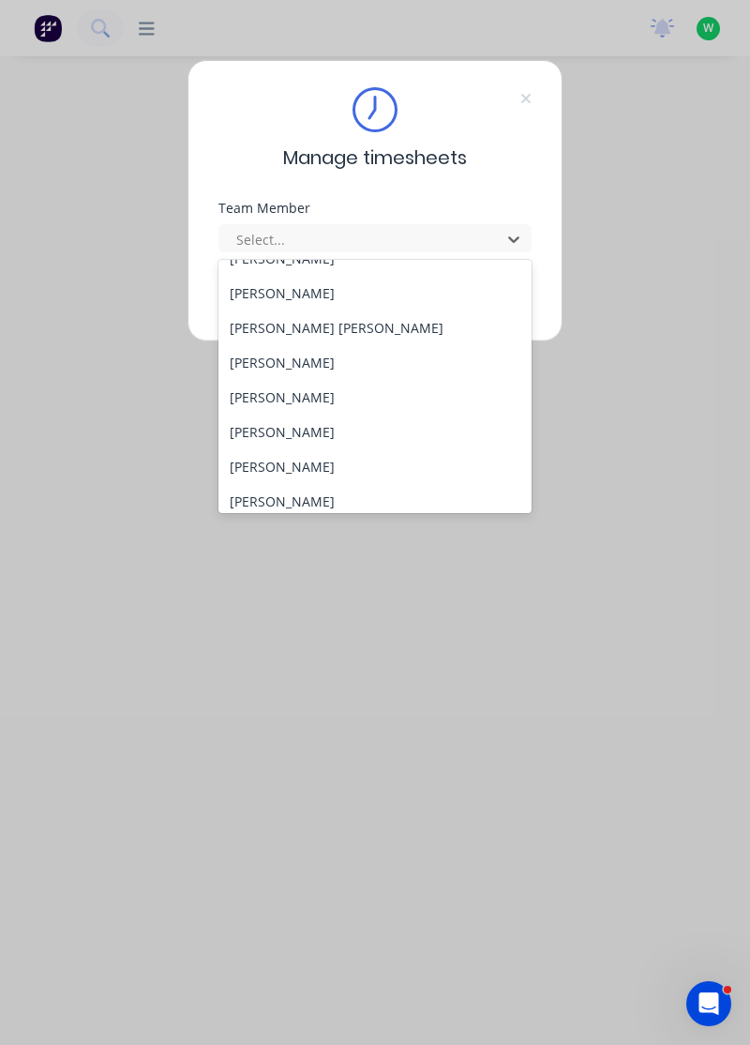
scroll to position [691, 0]
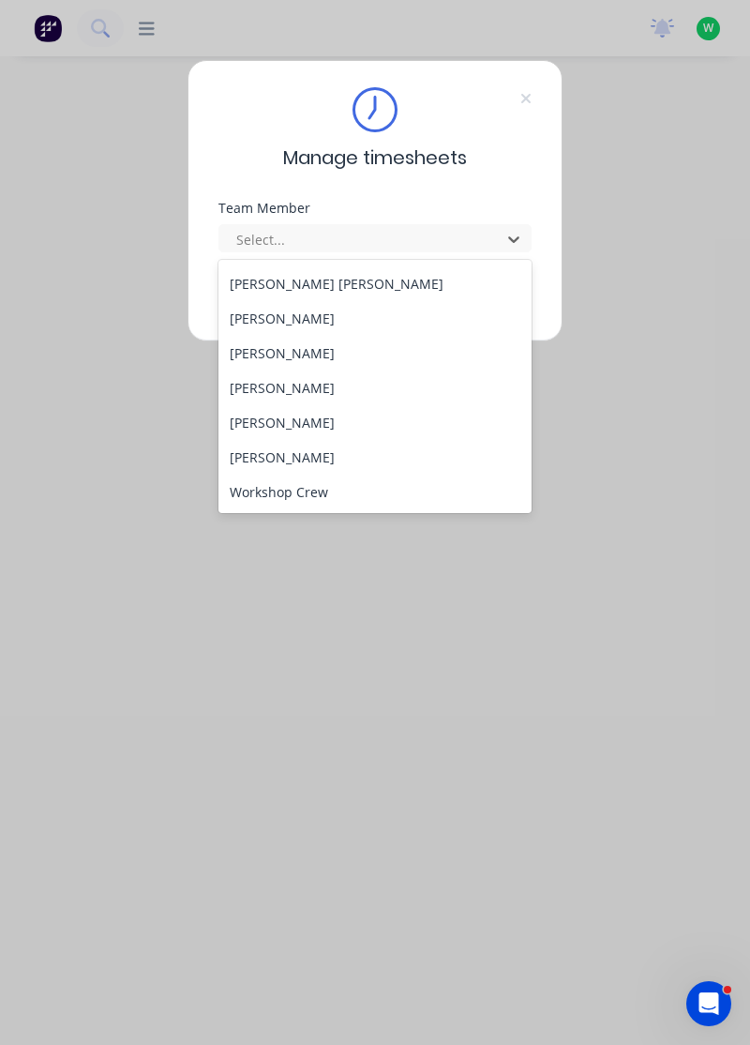
click at [322, 319] on div "[PERSON_NAME]" at bounding box center [375, 318] width 314 height 35
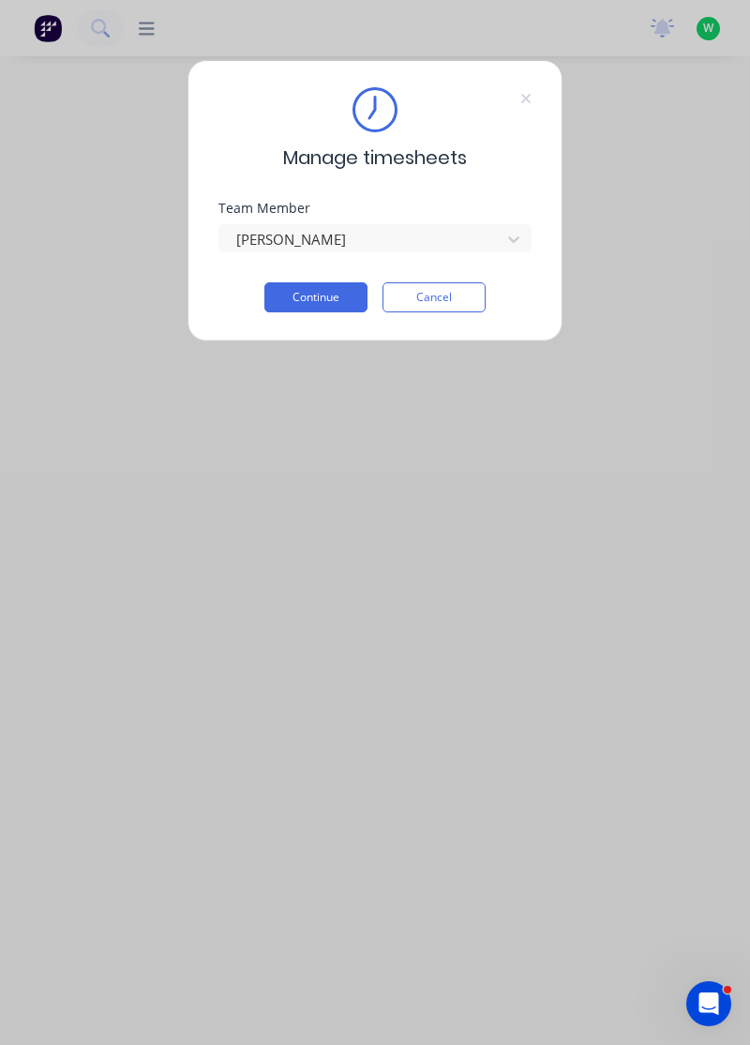
click at [330, 295] on button "Continue" at bounding box center [315, 297] width 103 height 30
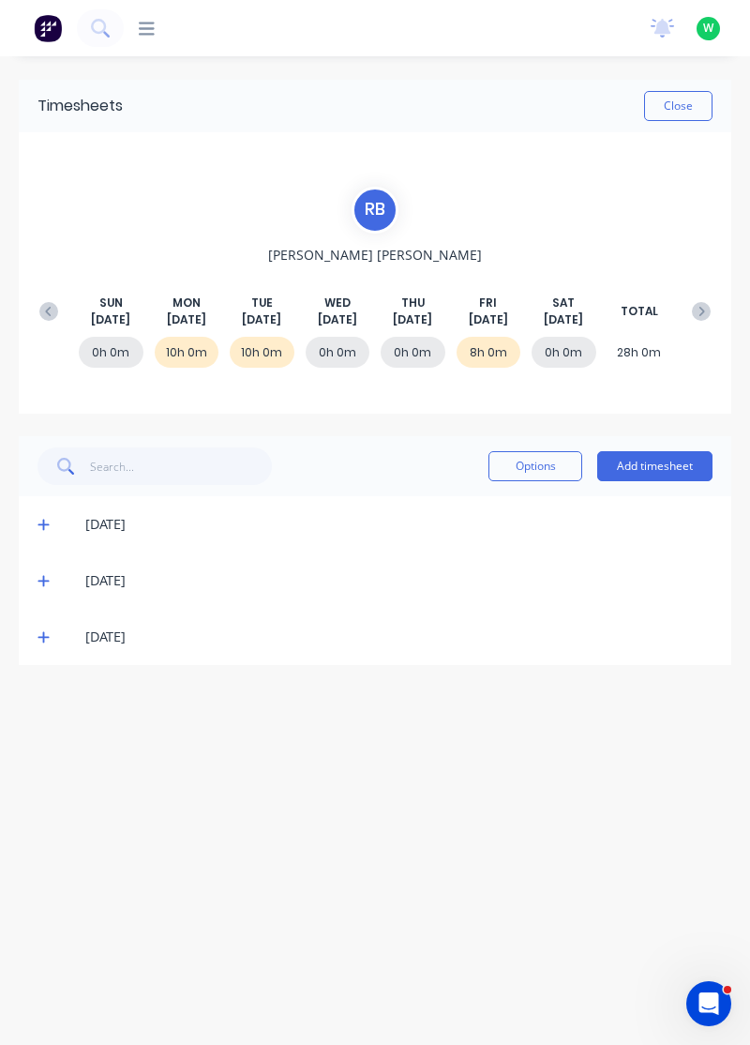
click at [43, 580] on icon at bounding box center [43, 581] width 11 height 11
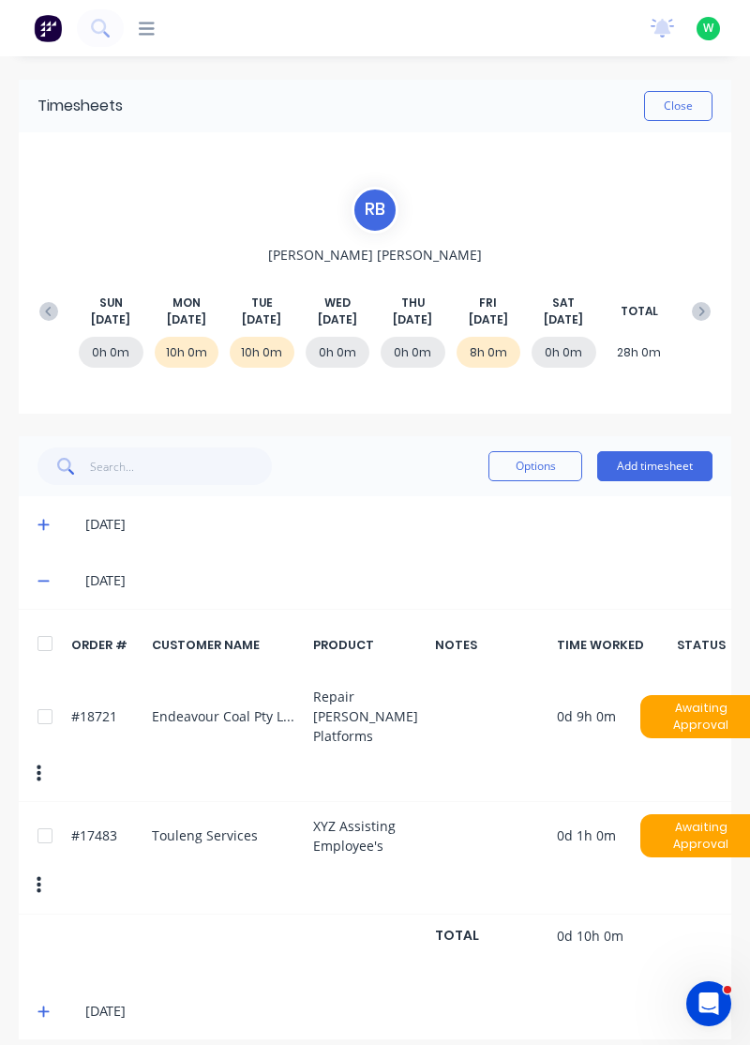
click at [683, 103] on button "Close" at bounding box center [678, 106] width 68 height 30
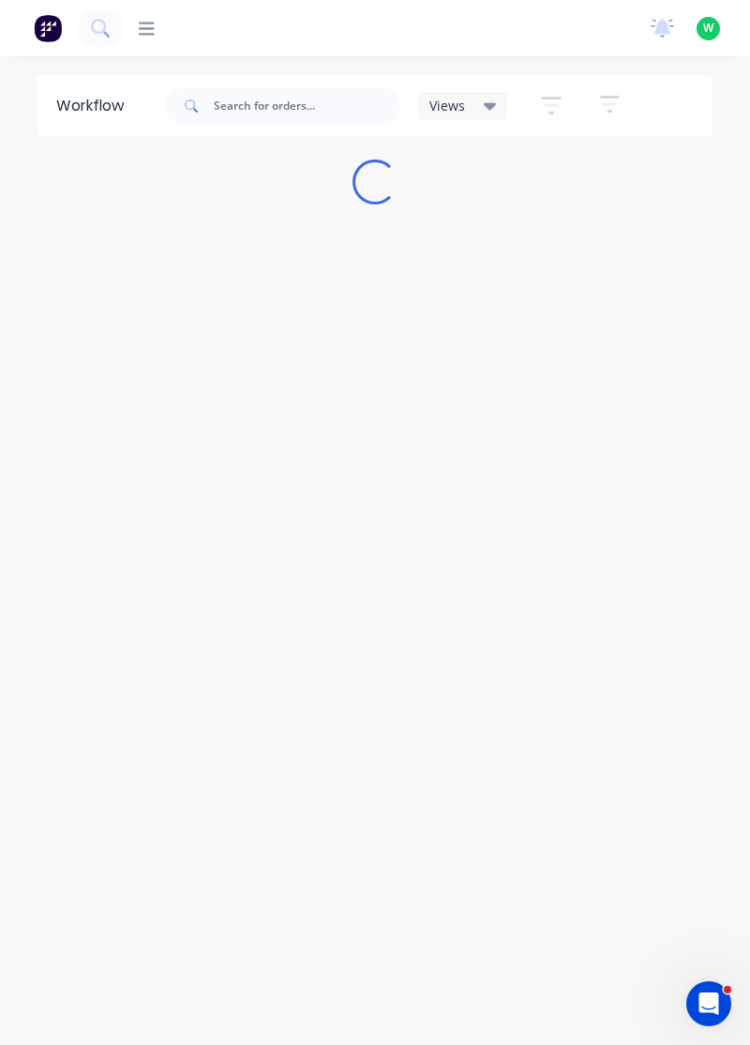
click at [146, 32] on icon at bounding box center [147, 29] width 16 height 18
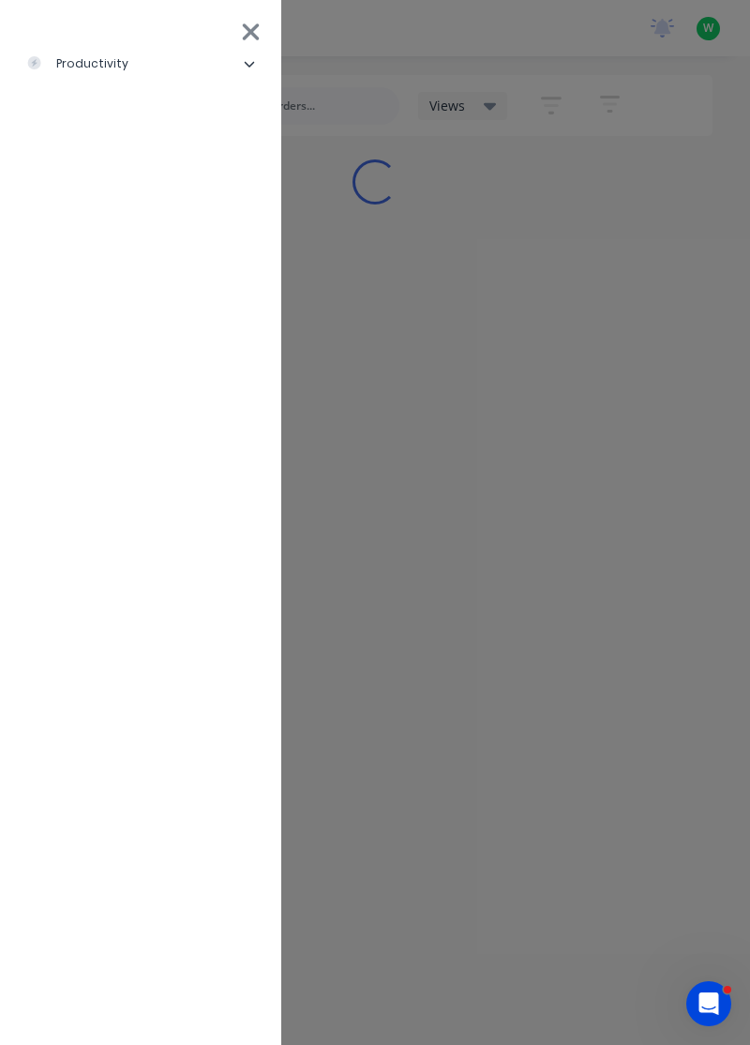
click at [99, 72] on li "productivity" at bounding box center [140, 63] width 251 height 47
click at [113, 256] on div "Timesheets" at bounding box center [91, 251] width 100 height 17
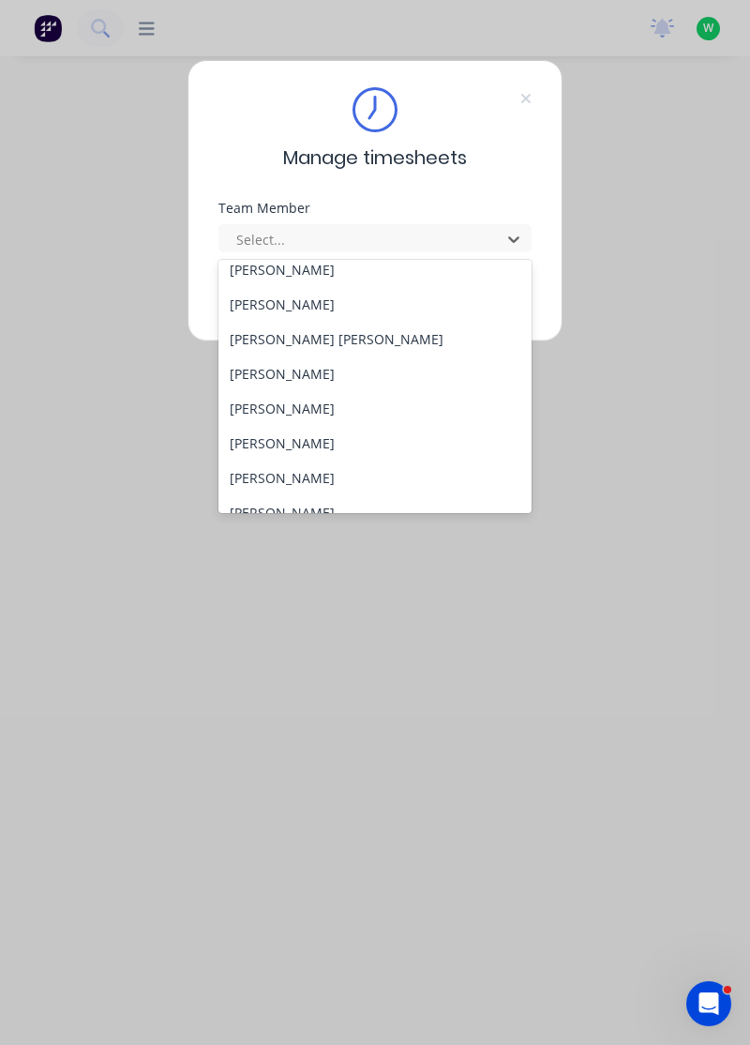
scroll to position [221, 0]
click at [660, 405] on div "Manage timesheets Team Member 27 results available. Use Up and Down to choose o…" at bounding box center [375, 522] width 750 height 1045
